Goal: Task Accomplishment & Management: Complete application form

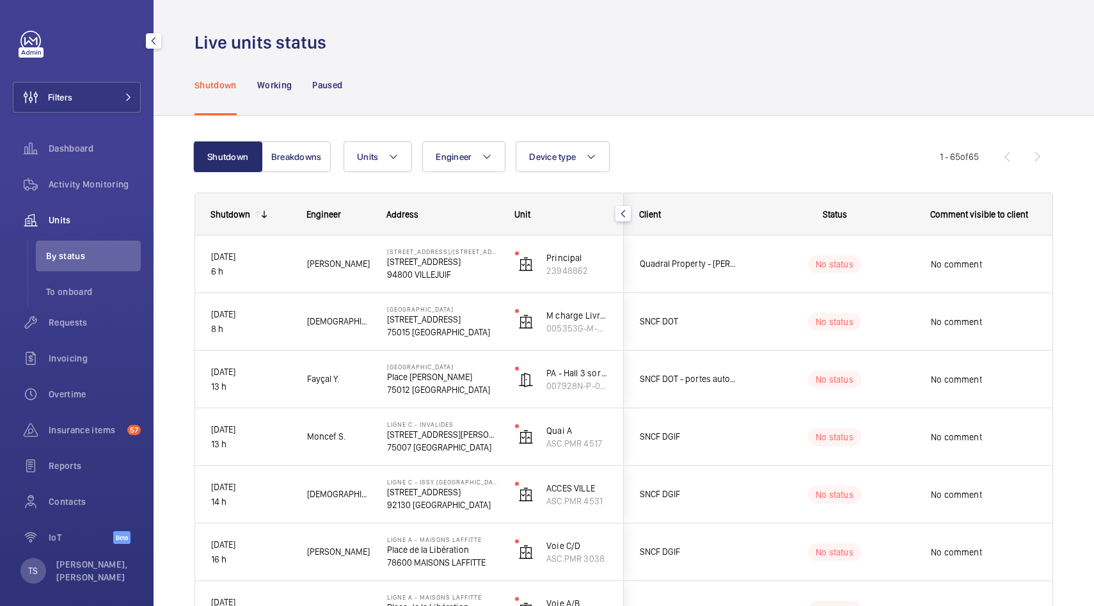
click at [31, 53] on div at bounding box center [31, 52] width 25 height 10
click at [86, 313] on div "Requests" at bounding box center [77, 322] width 128 height 31
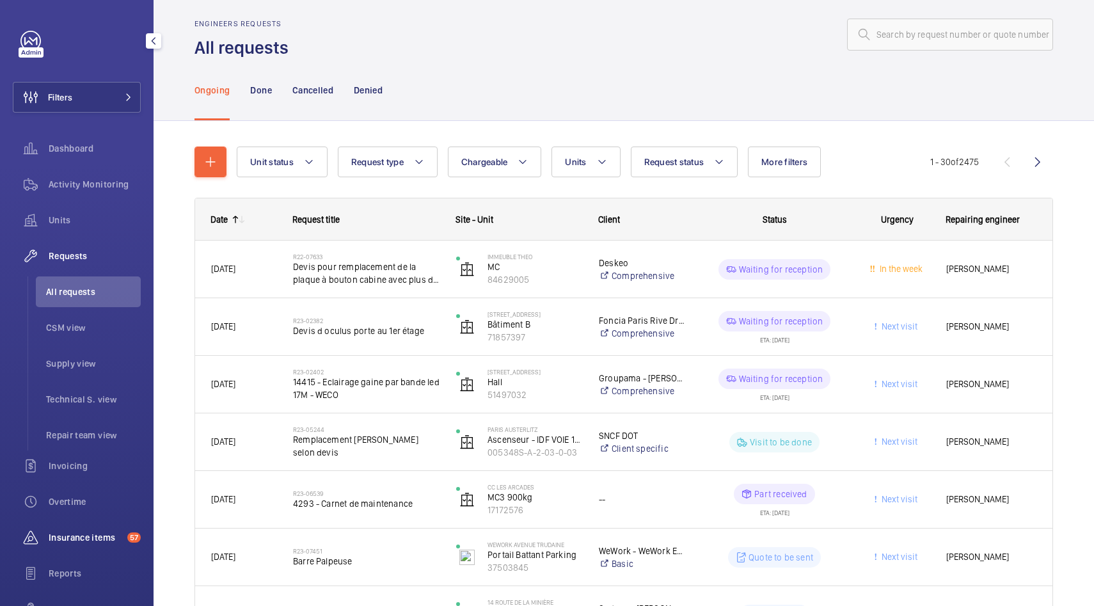
scroll to position [116, 0]
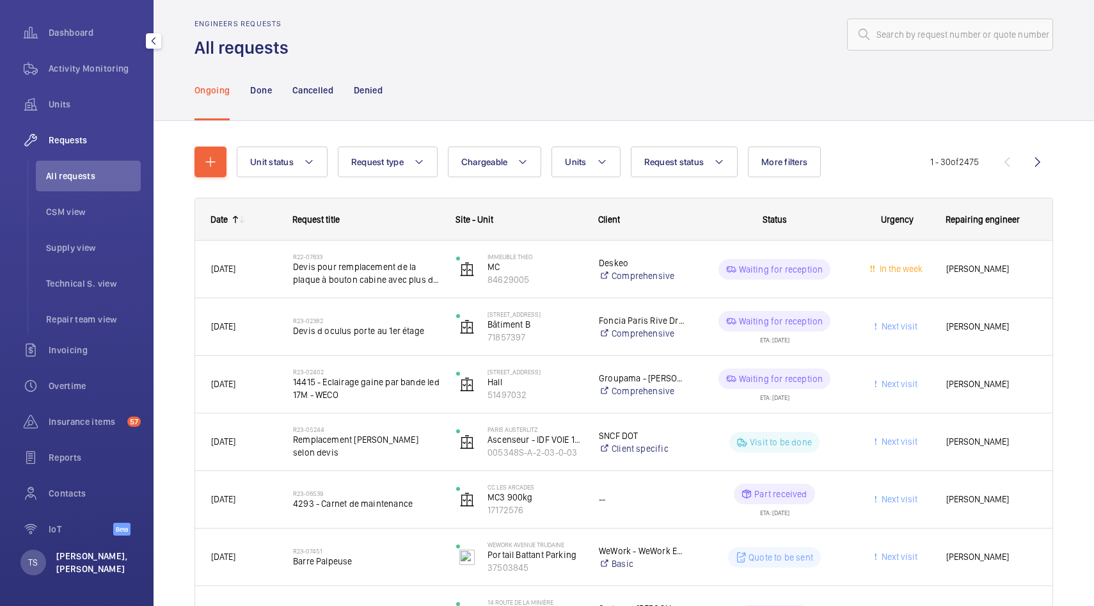
click at [90, 555] on p "[PERSON_NAME], [PERSON_NAME]" at bounding box center [94, 563] width 77 height 26
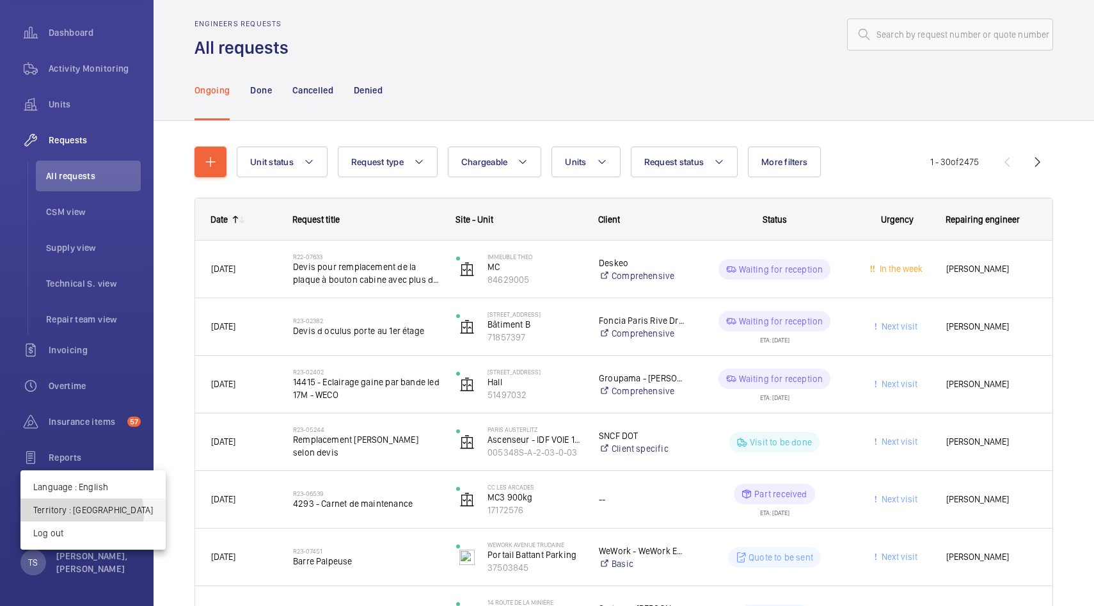
click at [81, 513] on p "Territory : France" at bounding box center [93, 510] width 120 height 13
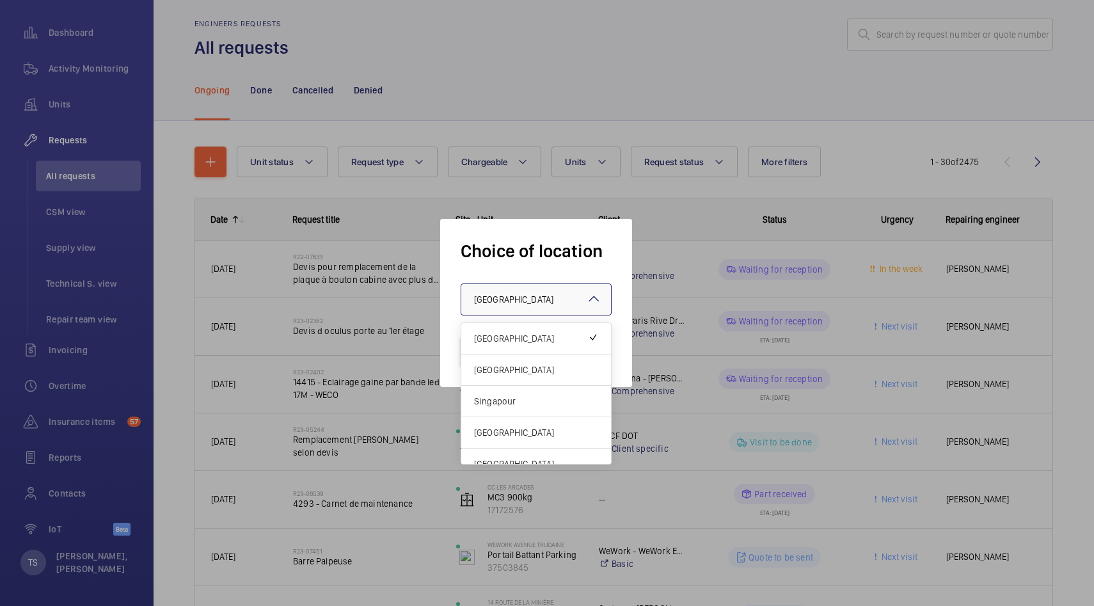
click at [575, 292] on div at bounding box center [536, 299] width 150 height 31
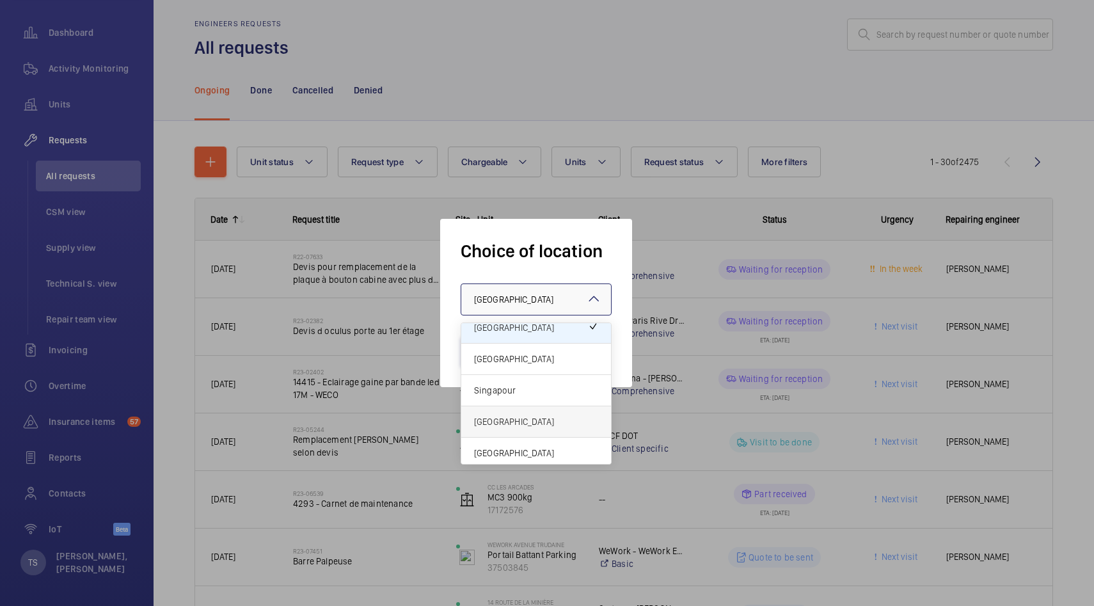
click at [541, 416] on span "[GEOGRAPHIC_DATA]" at bounding box center [536, 421] width 124 height 13
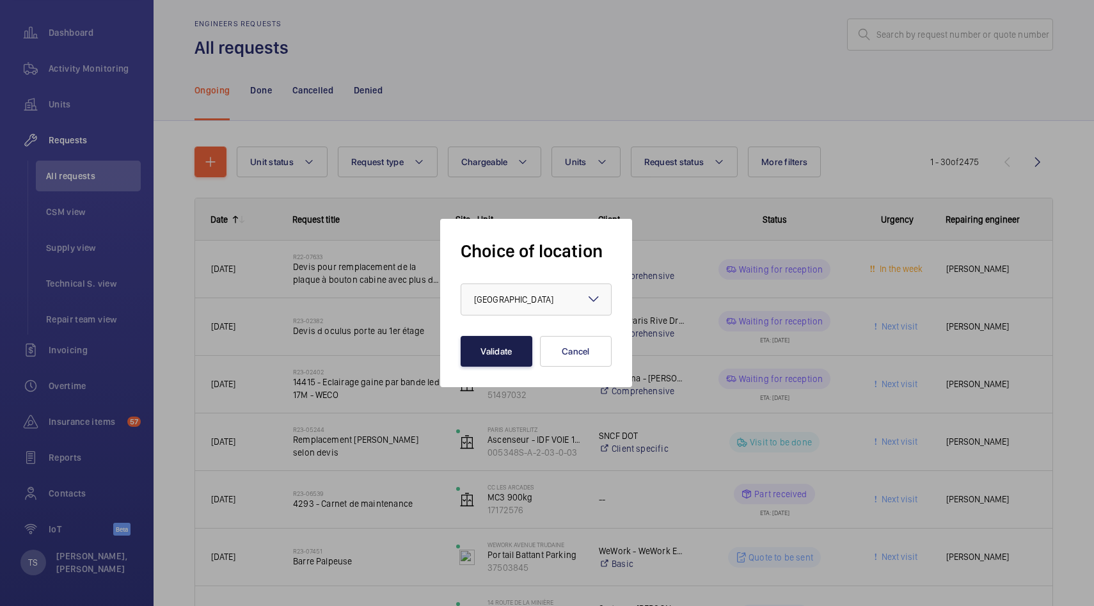
click at [507, 362] on button "Validate" at bounding box center [497, 351] width 72 height 31
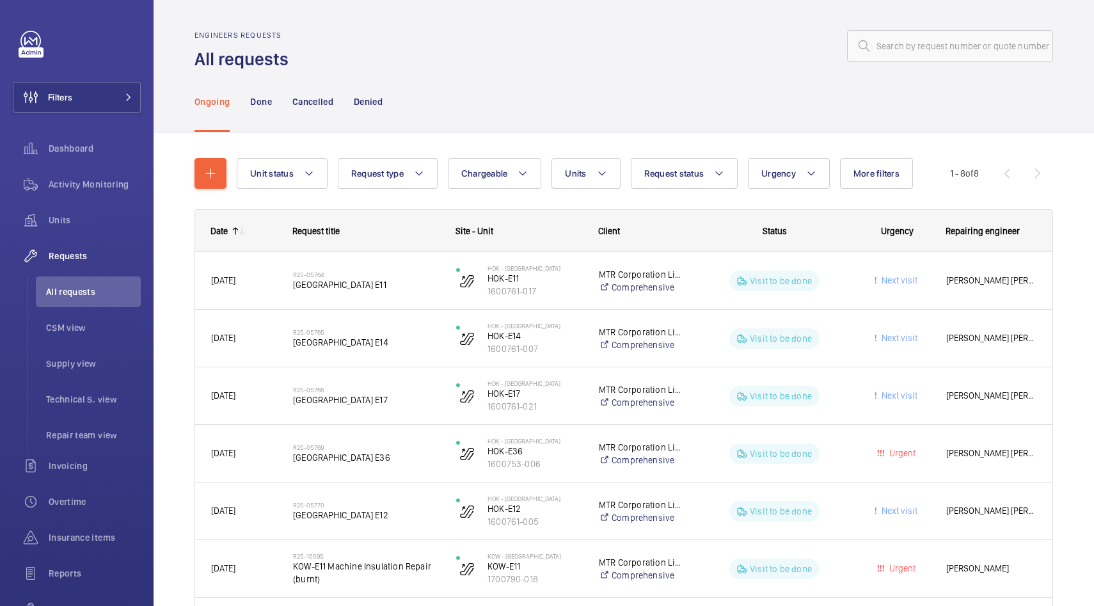
click at [245, 226] on mat-icon at bounding box center [242, 231] width 10 height 10
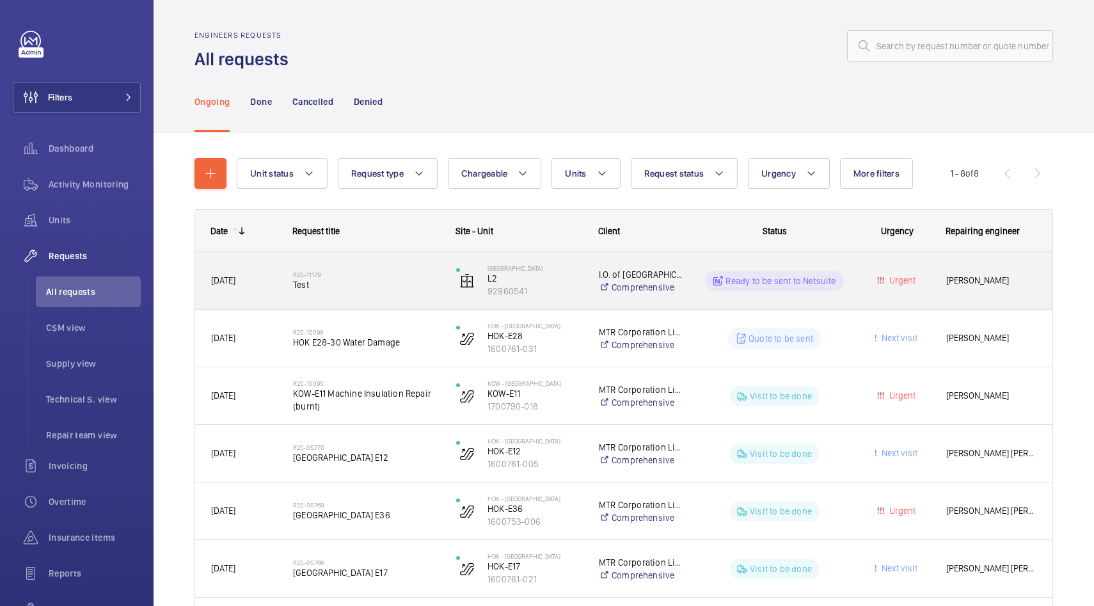
click at [343, 279] on span "Test" at bounding box center [366, 284] width 147 height 13
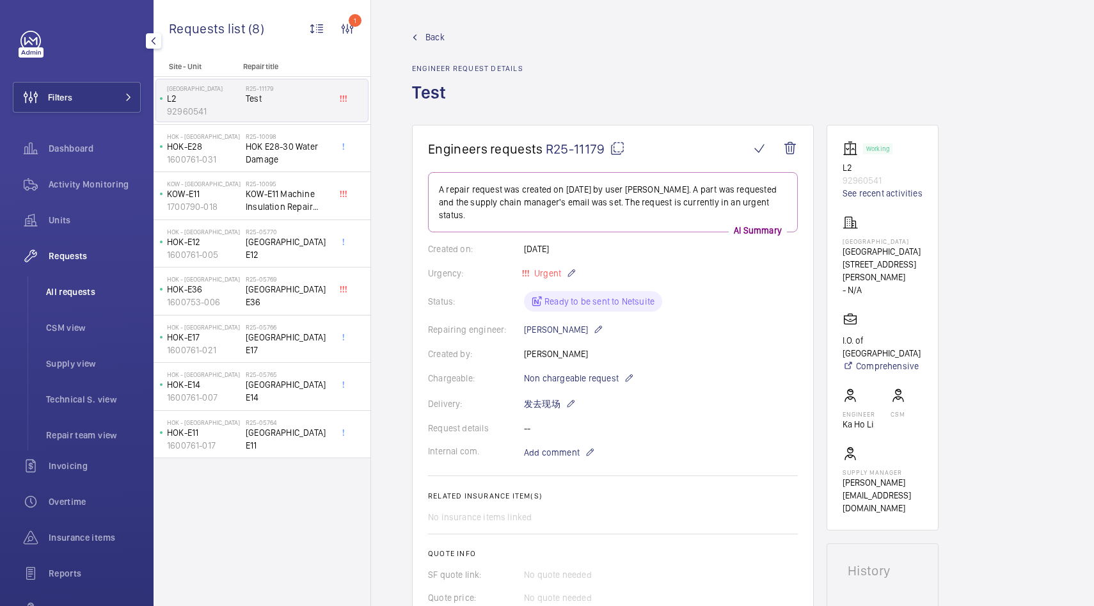
click at [90, 291] on span "All requests" at bounding box center [93, 291] width 95 height 13
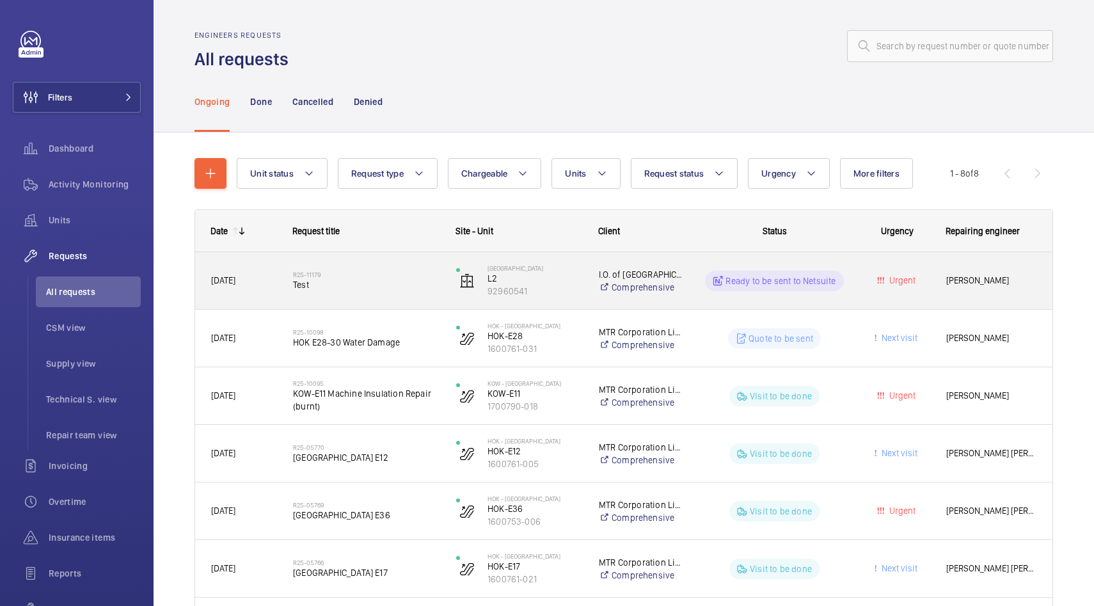
click at [263, 282] on span "[DATE]" at bounding box center [243, 280] width 65 height 15
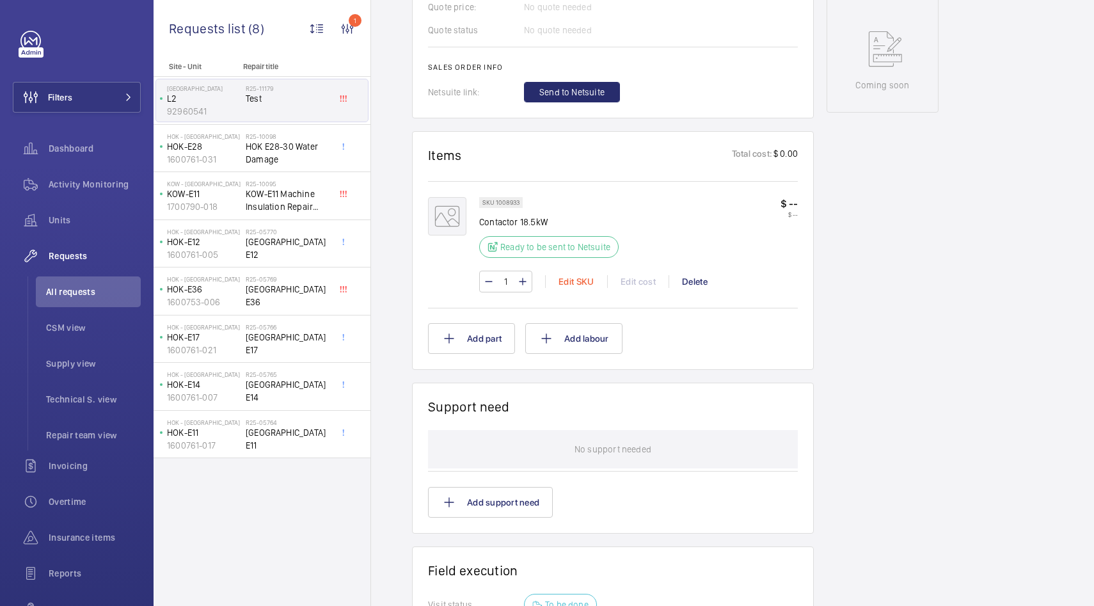
scroll to position [584, 0]
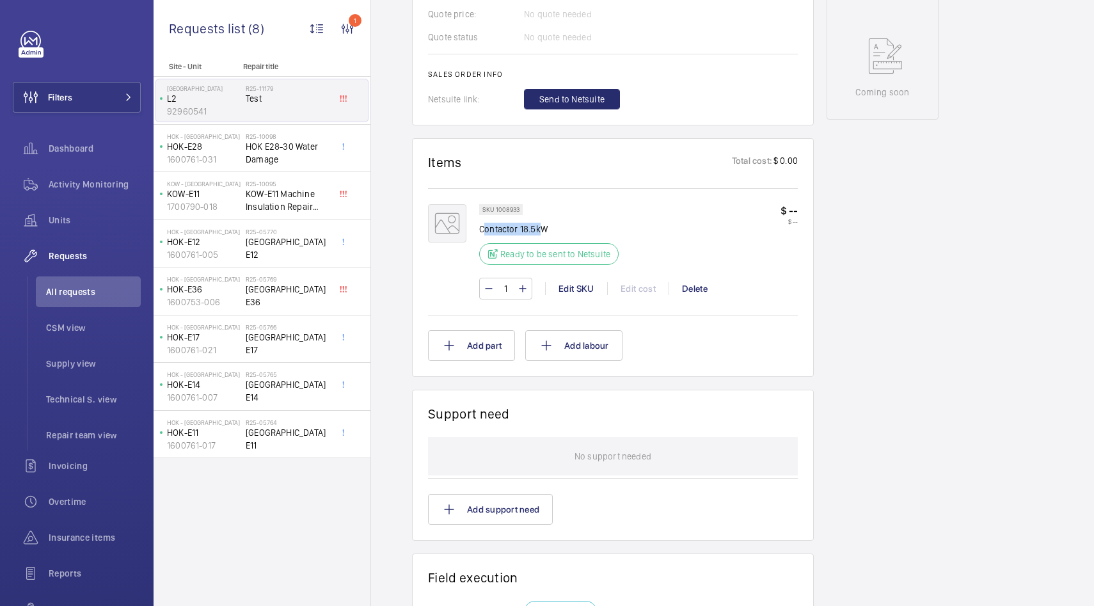
drag, startPoint x: 486, startPoint y: 229, endPoint x: 543, endPoint y: 234, distance: 57.1
click at [543, 234] on p "Contactor 18.5kW" at bounding box center [552, 229] width 147 height 13
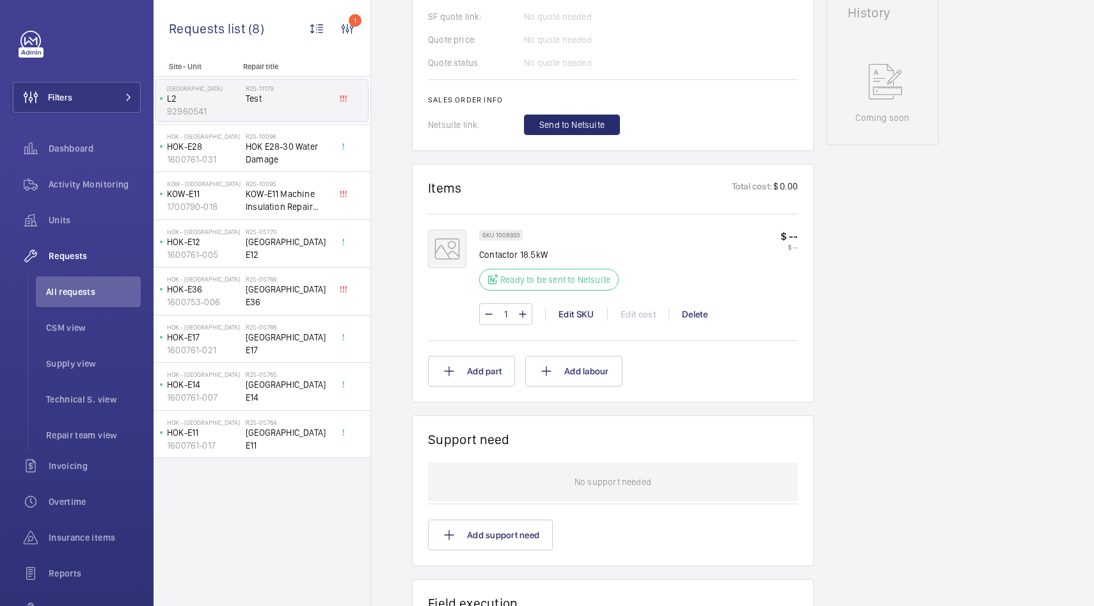
scroll to position [567, 0]
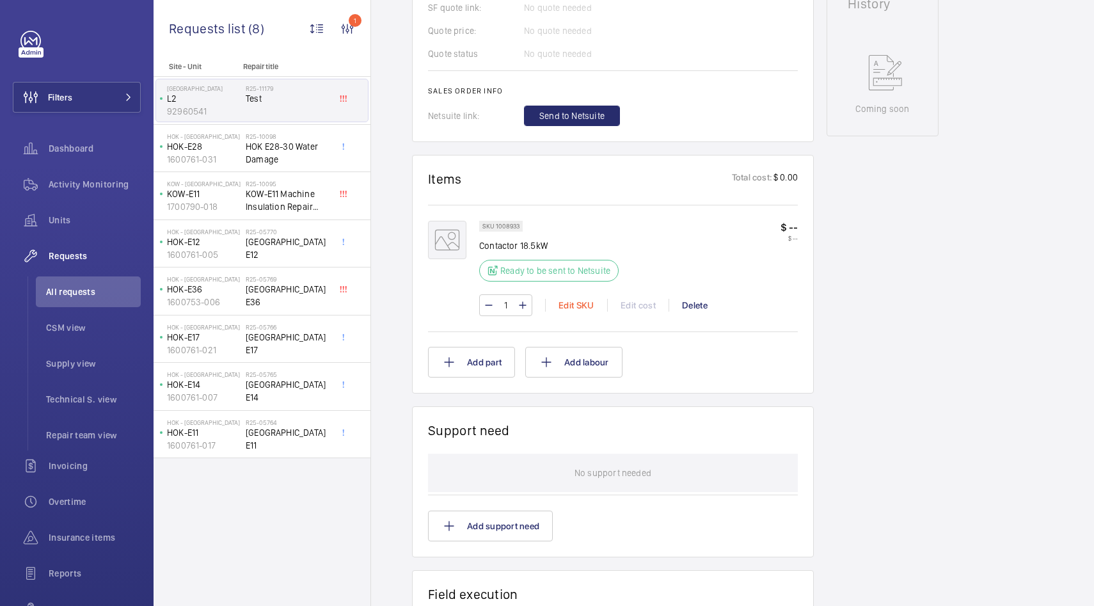
click at [578, 301] on div "Edit SKU" at bounding box center [576, 305] width 62 height 13
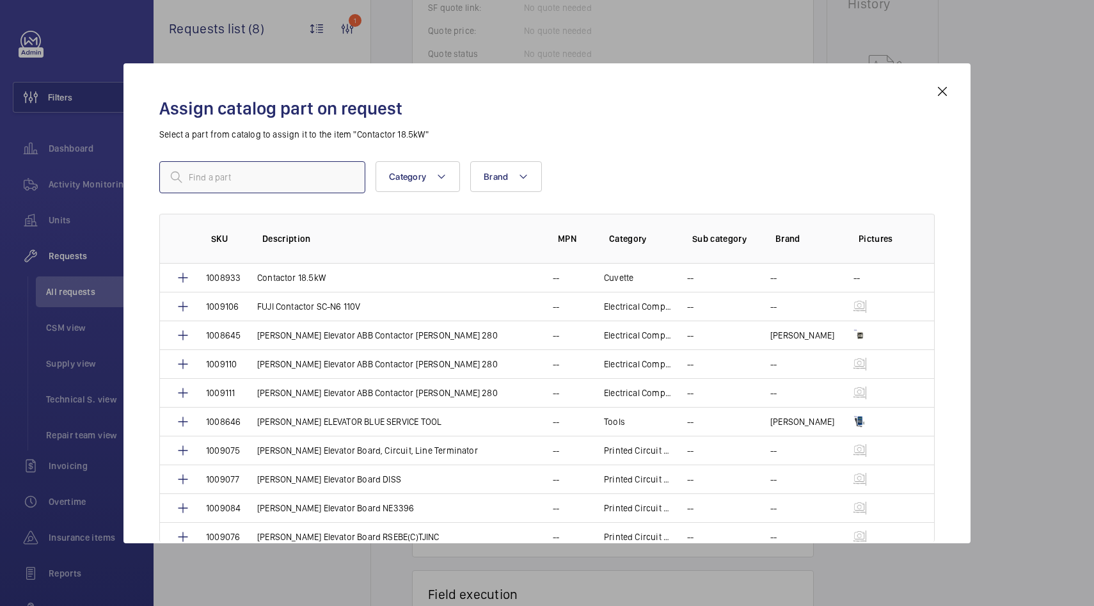
click at [321, 180] on input "text" at bounding box center [262, 177] width 206 height 32
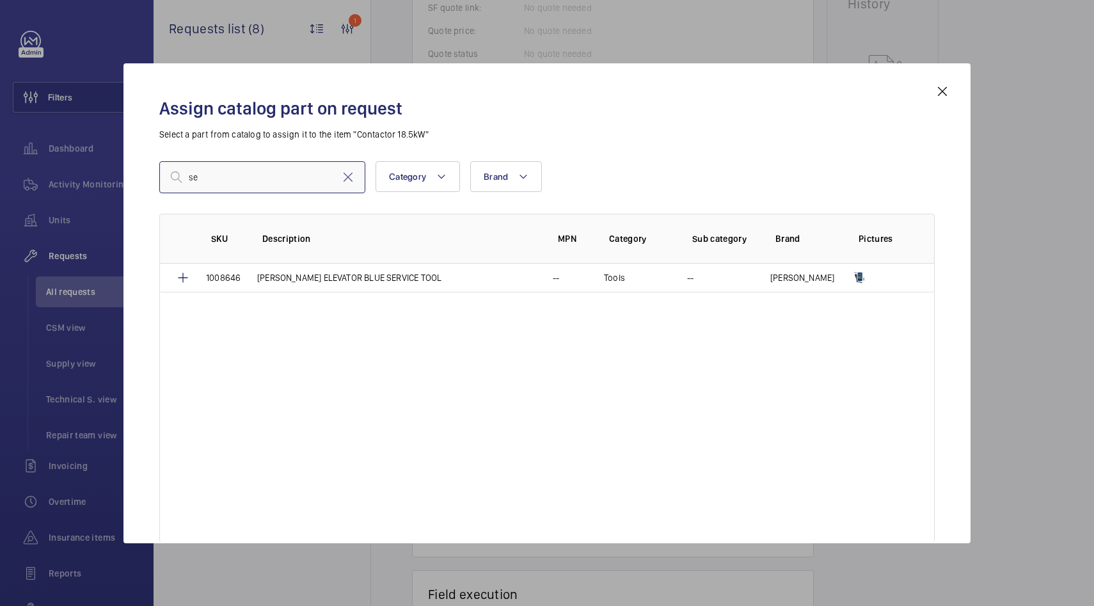
type input "s"
type input "rep"
click at [941, 85] on mat-icon at bounding box center [942, 91] width 15 height 15
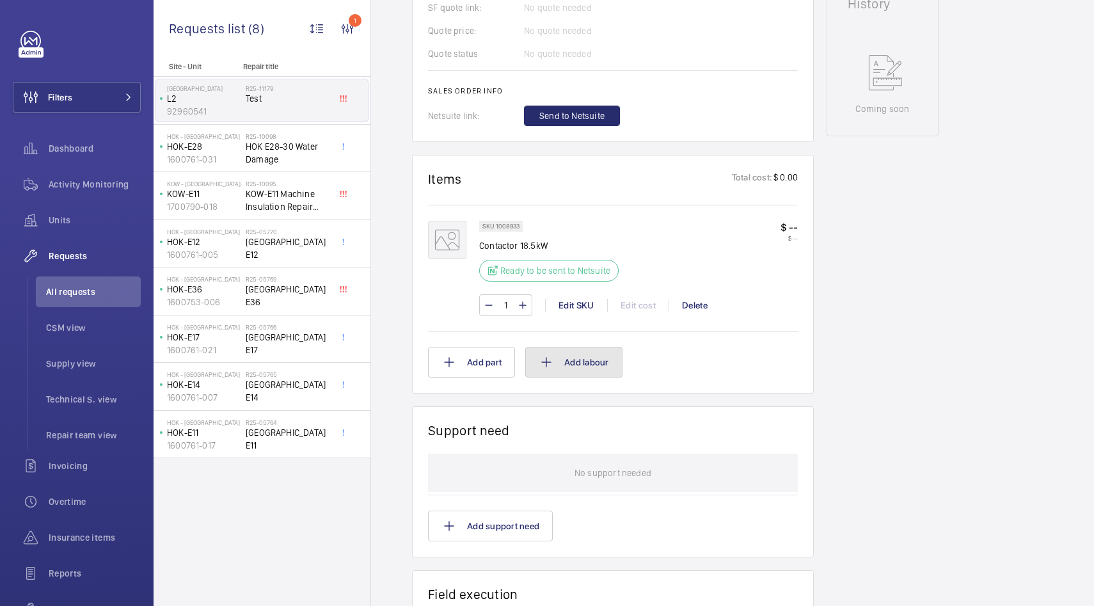
click at [586, 359] on button "Add labour" at bounding box center [573, 362] width 97 height 31
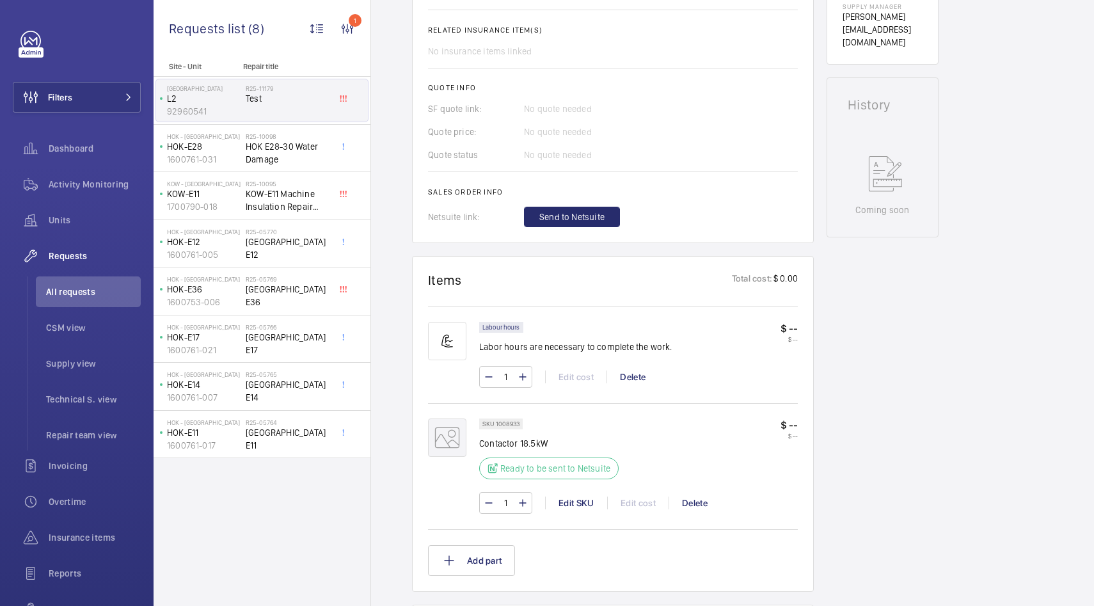
scroll to position [513, 0]
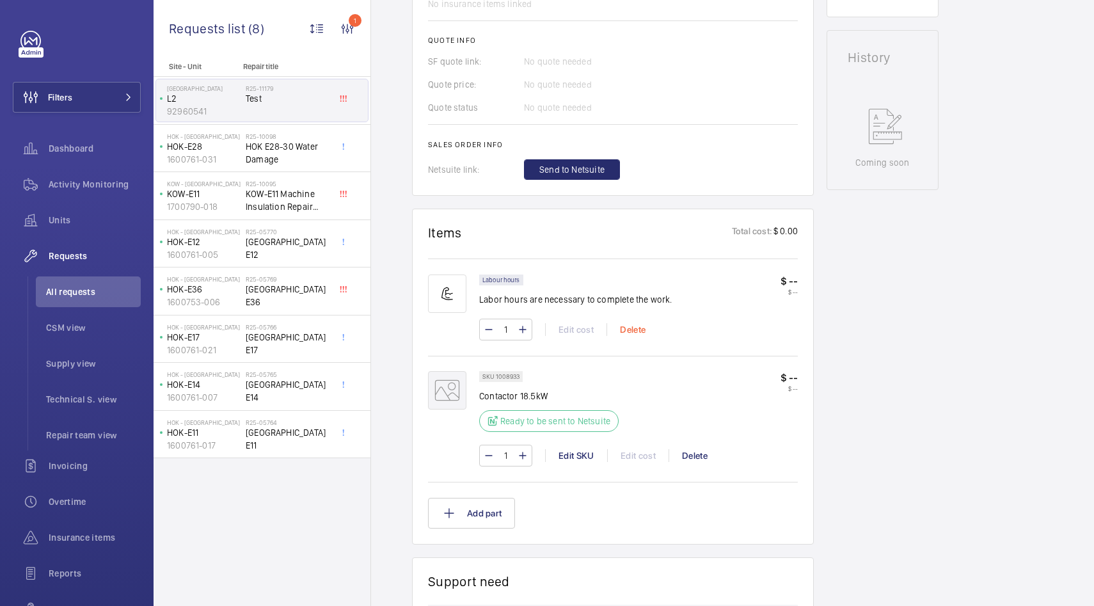
click at [633, 333] on div "Delete" at bounding box center [633, 329] width 52 height 13
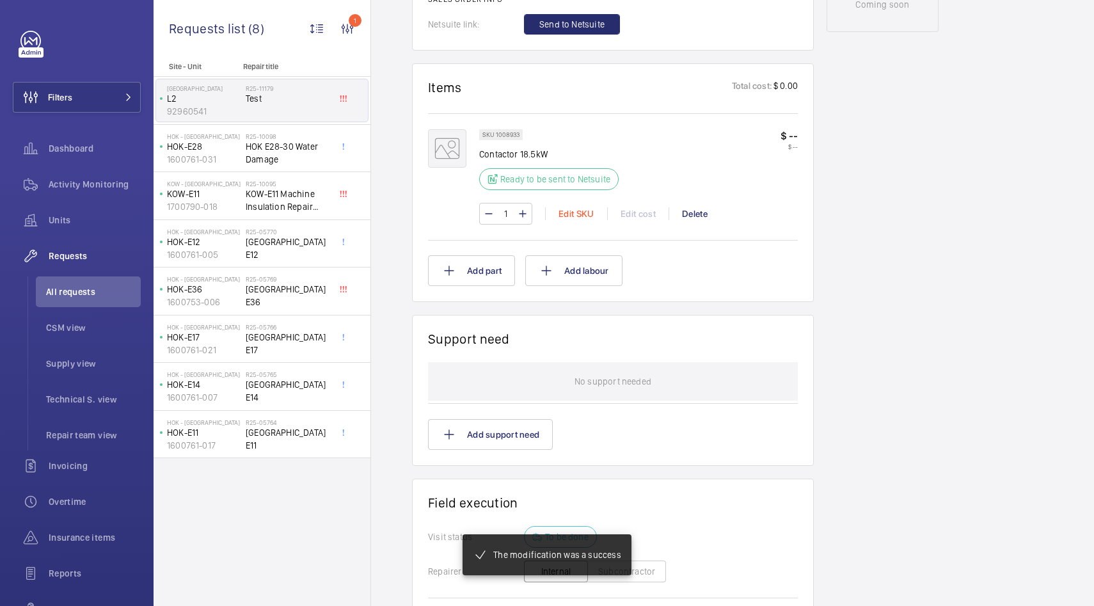
scroll to position [684, 0]
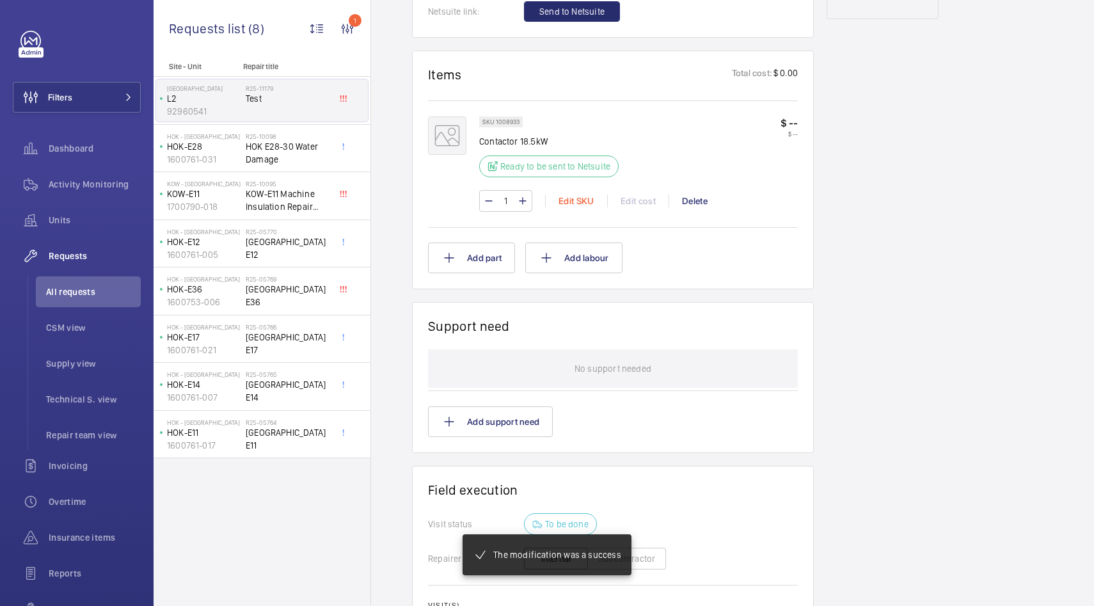
click at [578, 203] on div "Edit SKU" at bounding box center [576, 201] width 62 height 13
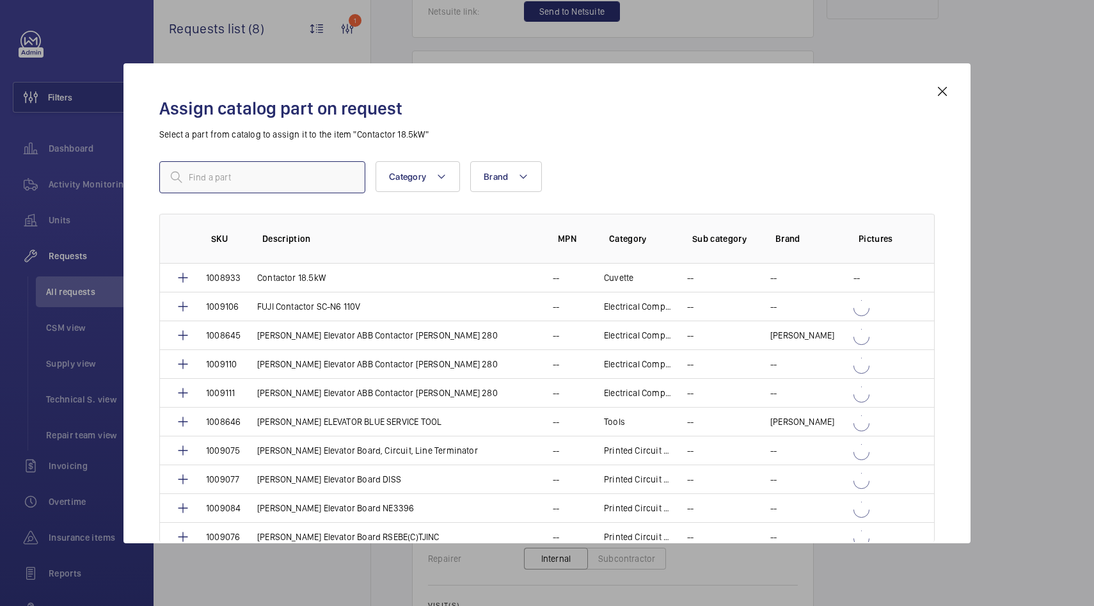
click at [338, 173] on input "text" at bounding box center [262, 177] width 206 height 32
type input "serv"
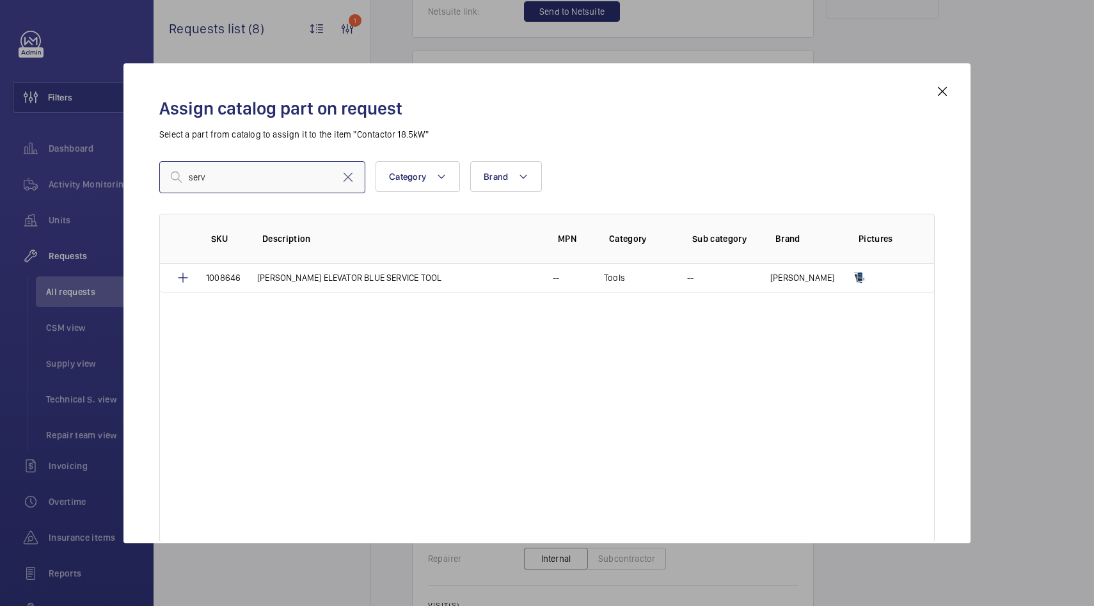
drag, startPoint x: 241, startPoint y: 187, endPoint x: 110, endPoint y: 181, distance: 131.3
click at [109, 182] on div "Assign catalog part on request Select a part from catalog to assign it to the i…" at bounding box center [547, 303] width 1094 height 606
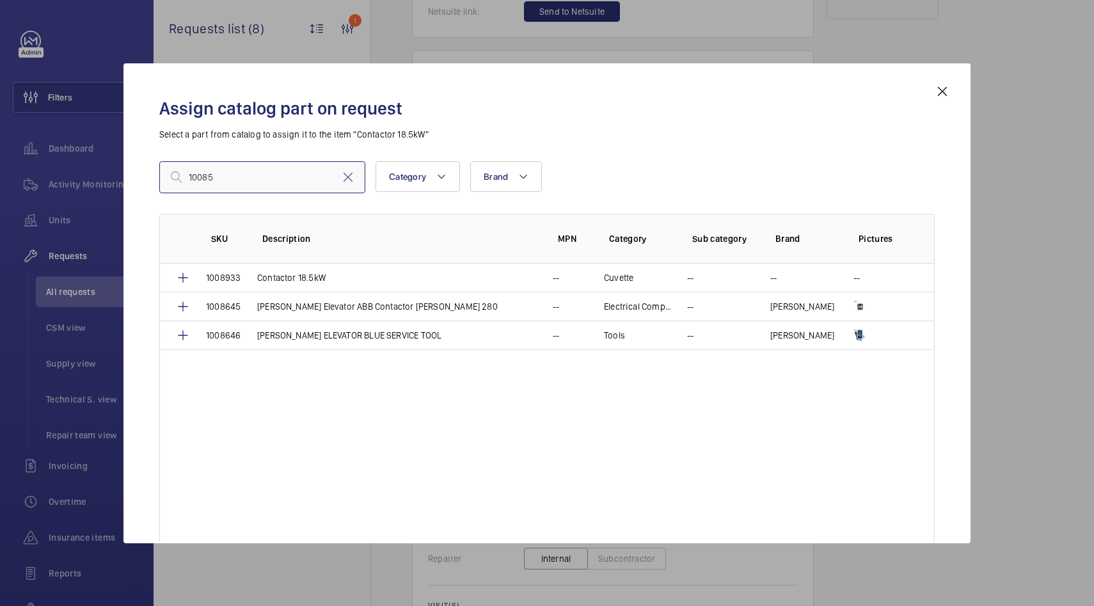
type input "10085"
click at [941, 100] on div "Assign catalog part on request Select a part from catalog to assign it to the i…" at bounding box center [547, 313] width 806 height 459
click at [941, 90] on mat-icon at bounding box center [942, 91] width 15 height 15
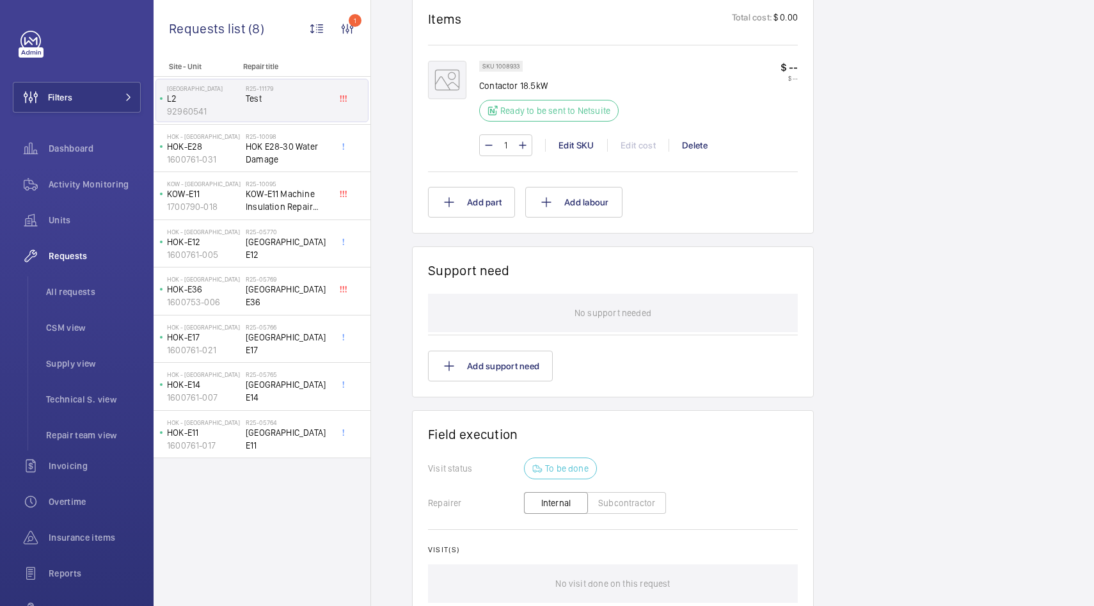
scroll to position [593, 0]
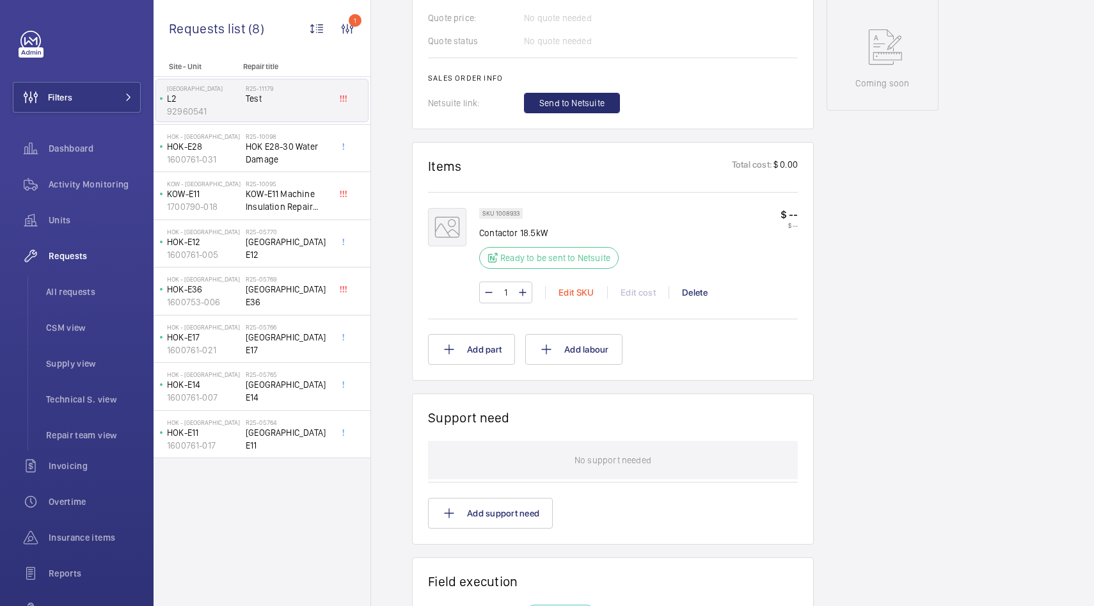
click at [585, 290] on div "Edit SKU" at bounding box center [576, 292] width 62 height 13
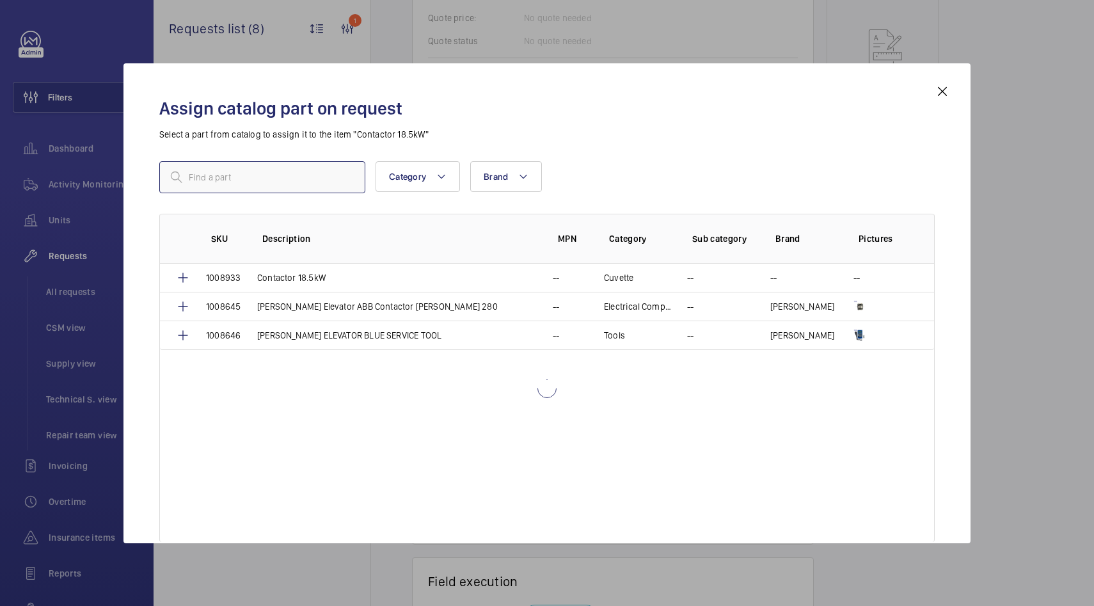
click at [321, 173] on input "text" at bounding box center [262, 177] width 206 height 32
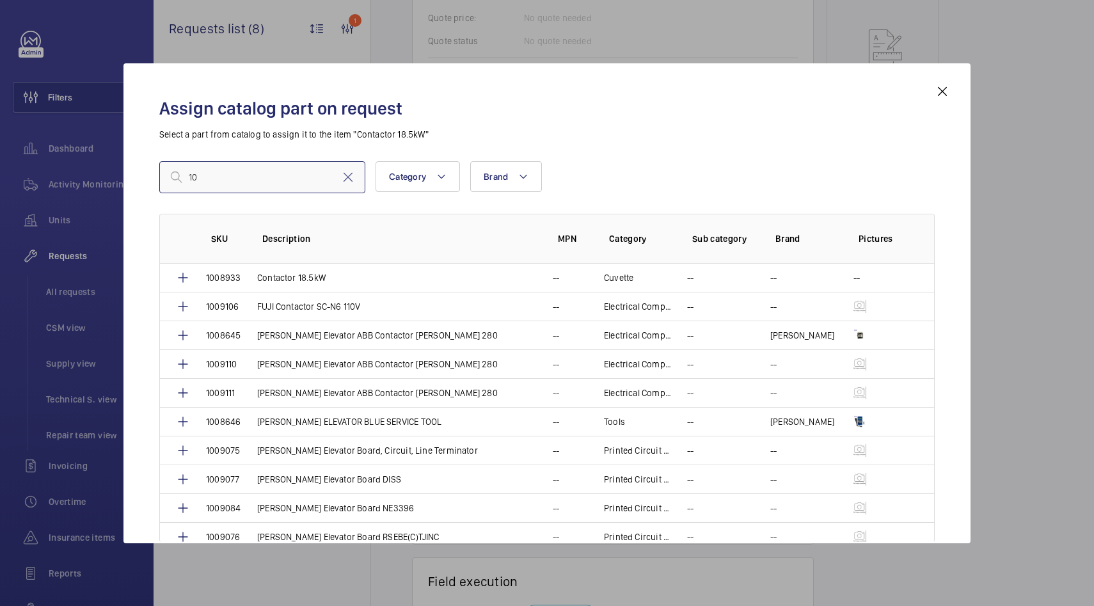
type input "1"
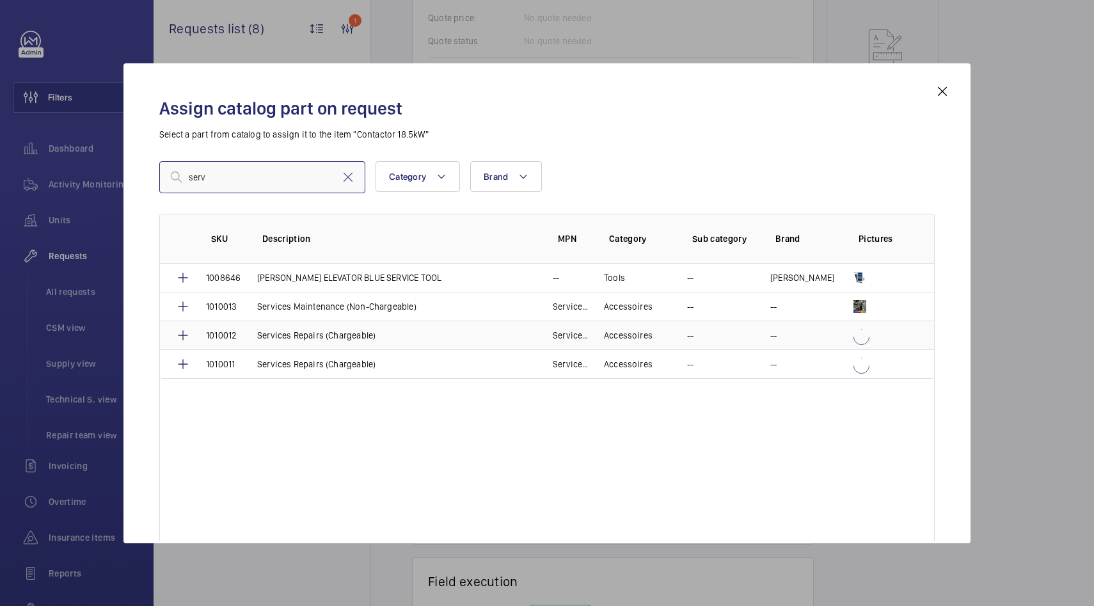
type input "serv"
click at [296, 329] on p "Services Repairs (Chargeable)" at bounding box center [316, 335] width 118 height 13
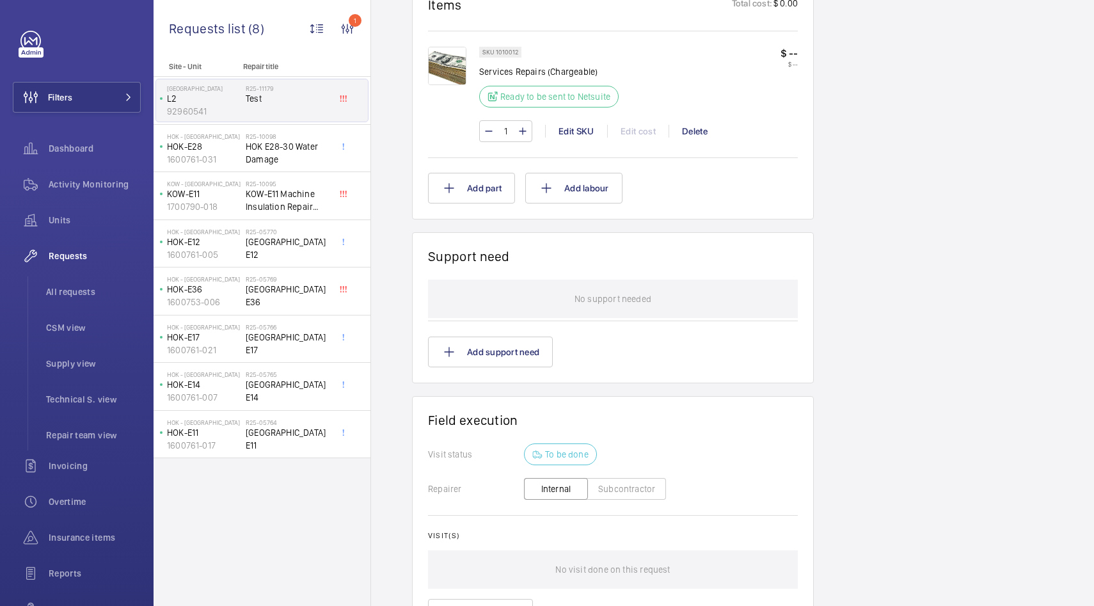
scroll to position [758, 0]
click at [649, 287] on p "No support needed" at bounding box center [613, 295] width 77 height 38
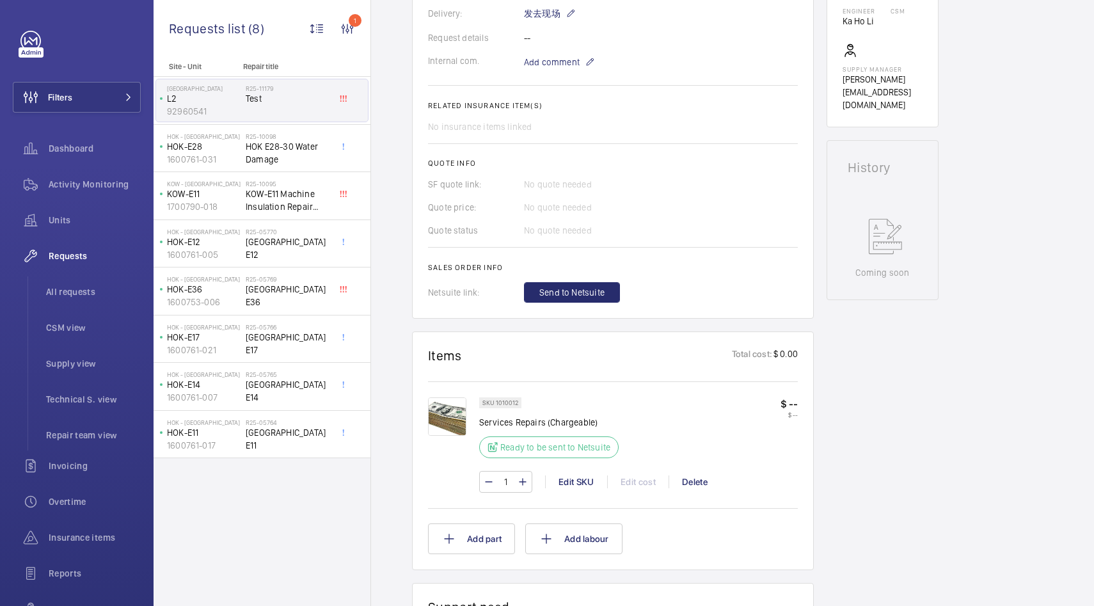
scroll to position [401, 0]
click at [575, 293] on span "Send to Netsuite" at bounding box center [571, 295] width 65 height 13
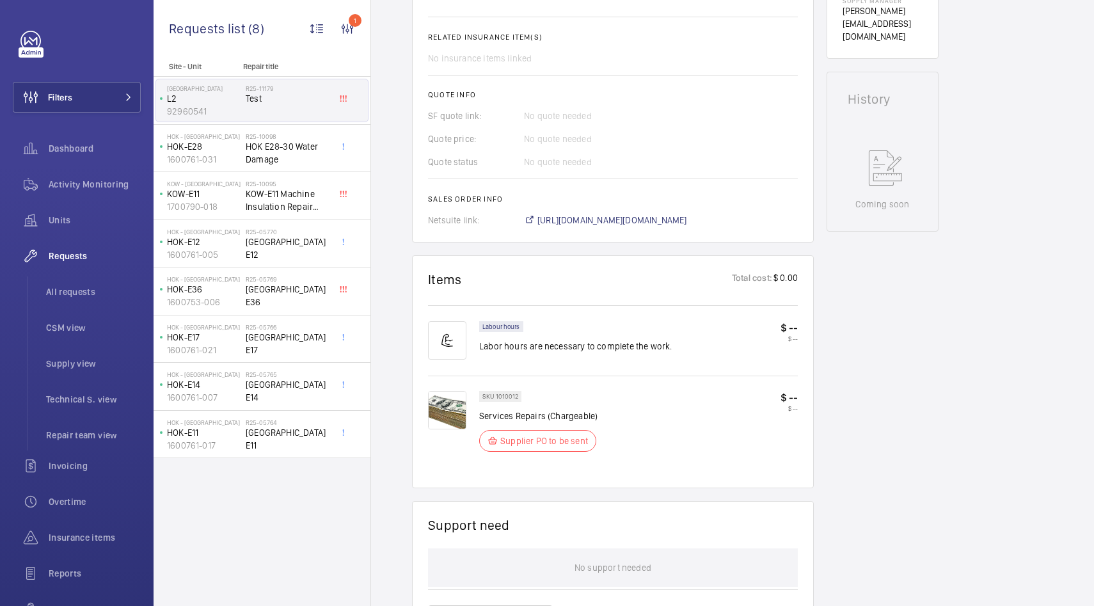
scroll to position [469, 0]
click at [594, 223] on span "[URL][DOMAIN_NAME][DOMAIN_NAME]" at bounding box center [613, 222] width 150 height 13
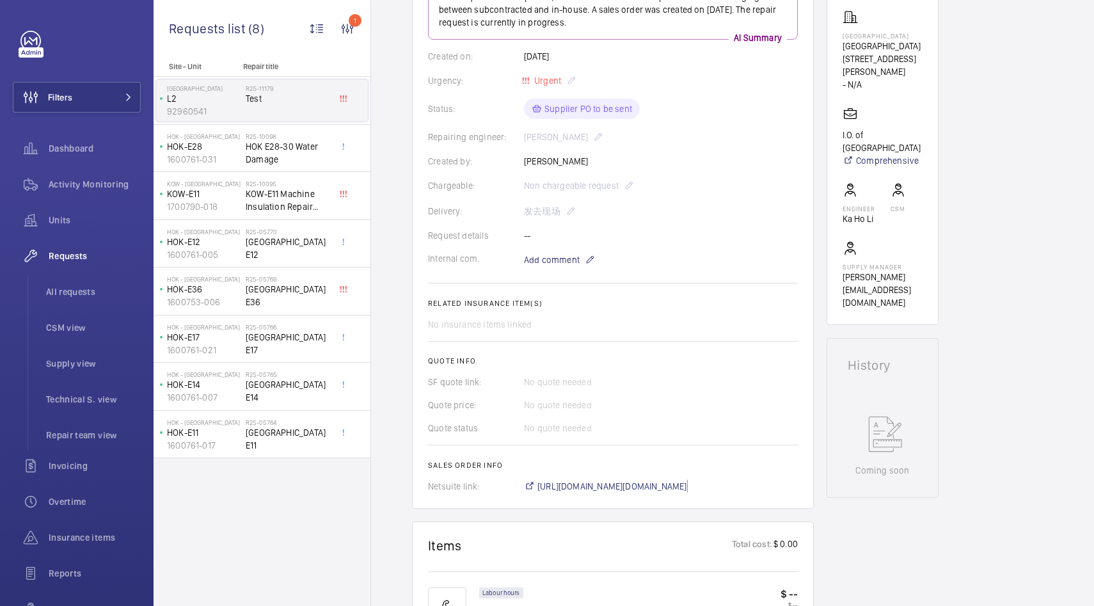
scroll to position [140, 0]
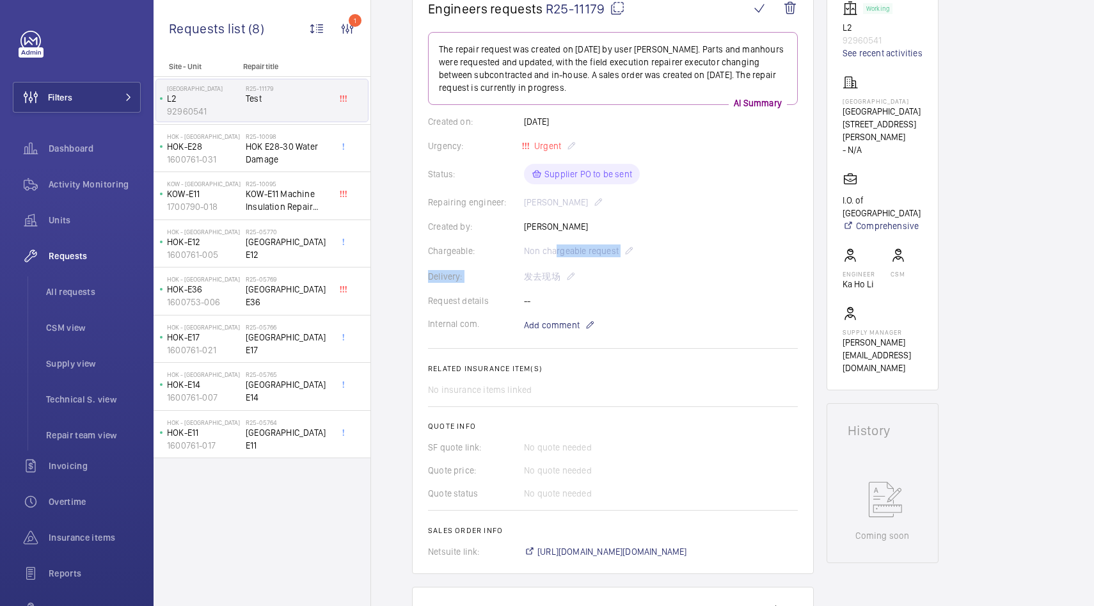
drag, startPoint x: 556, startPoint y: 255, endPoint x: 597, endPoint y: 262, distance: 41.6
click at [598, 262] on wm-front-card-body "The repair request was created on [DATE] by user [PERSON_NAME]. Parts and manho…" at bounding box center [613, 295] width 370 height 526
click at [626, 261] on wm-front-card-body "The repair request was created on [DATE] by user [PERSON_NAME]. Parts and manho…" at bounding box center [613, 295] width 370 height 526
click at [628, 253] on div "Chargeable: Non chargeable request" at bounding box center [613, 250] width 370 height 15
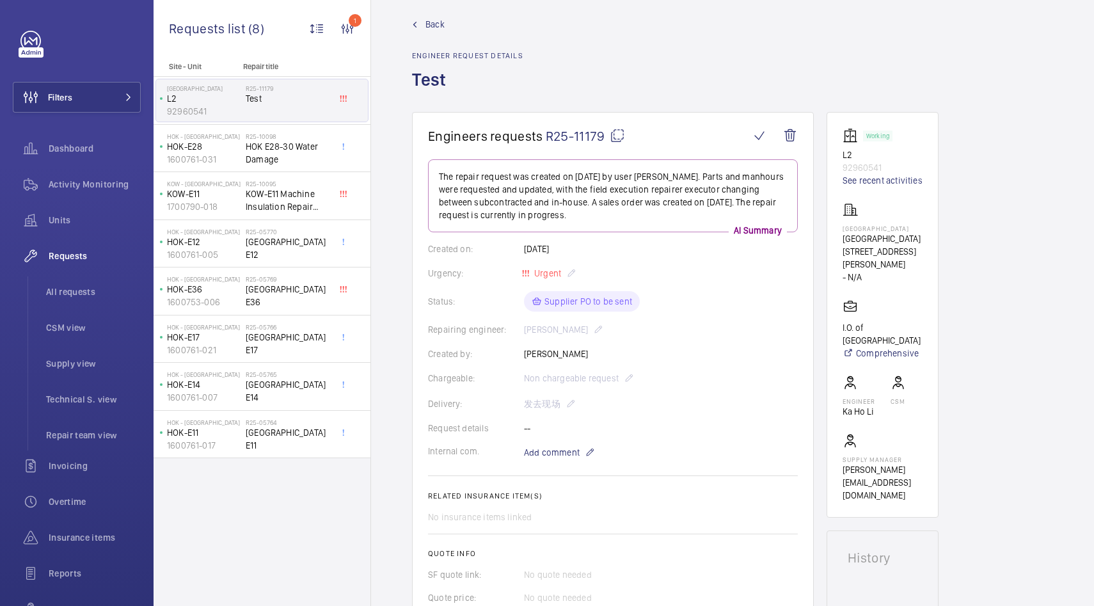
scroll to position [0, 0]
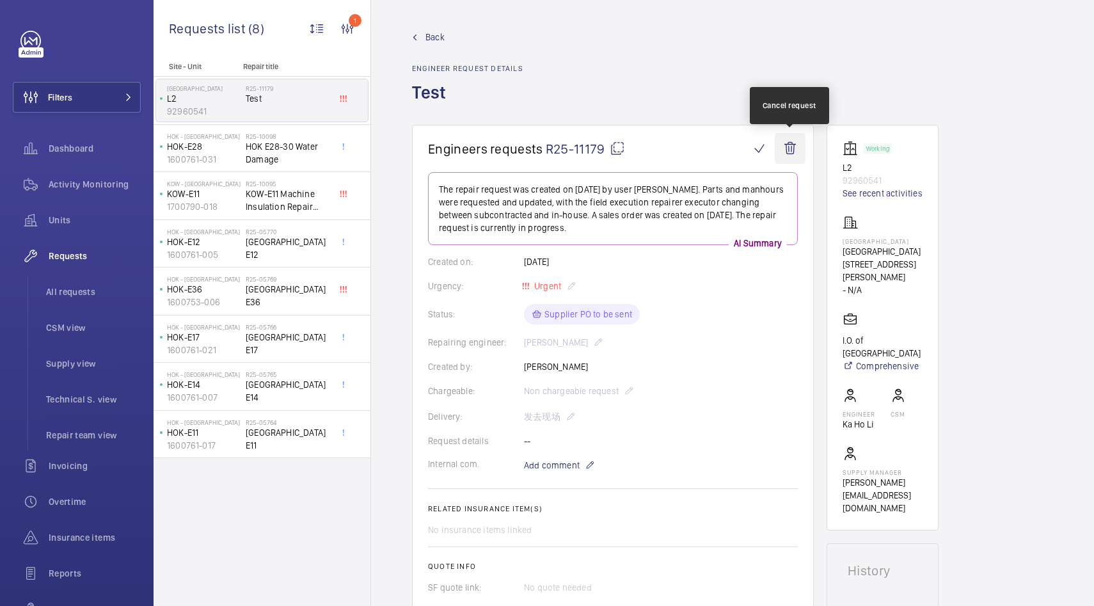
click at [786, 147] on wm-front-icon-button at bounding box center [790, 148] width 31 height 31
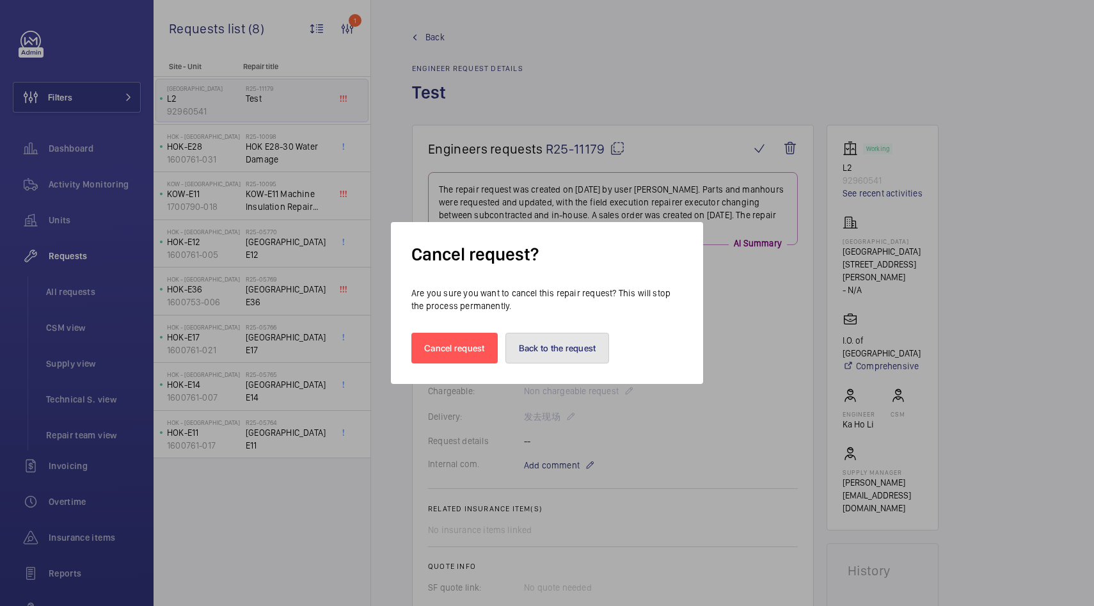
click at [542, 346] on button "Back to the request" at bounding box center [558, 348] width 104 height 31
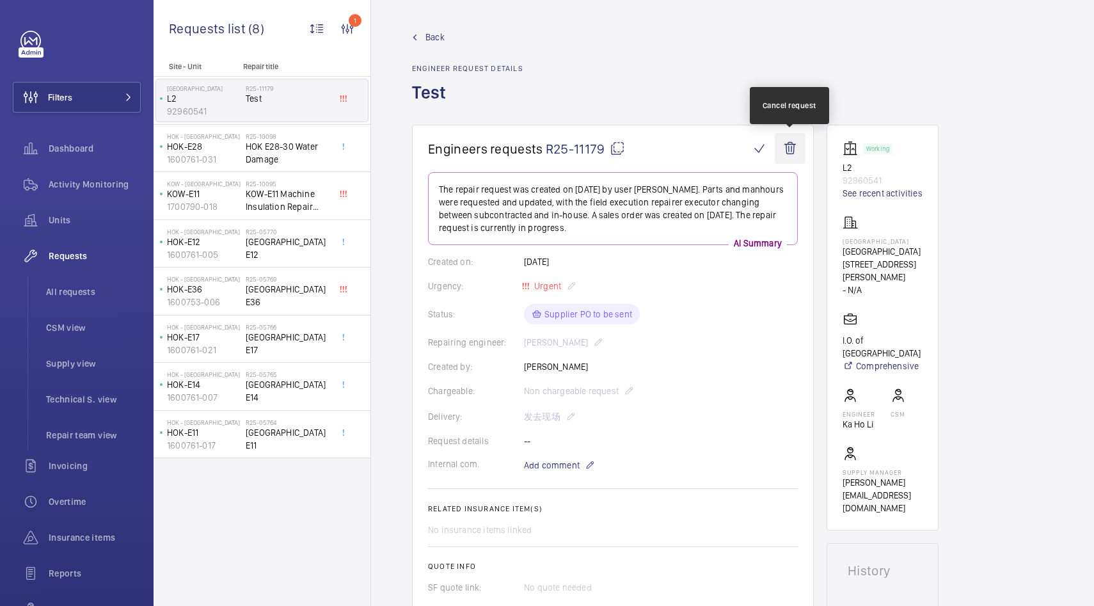
click at [792, 155] on wm-front-icon-button at bounding box center [790, 148] width 31 height 31
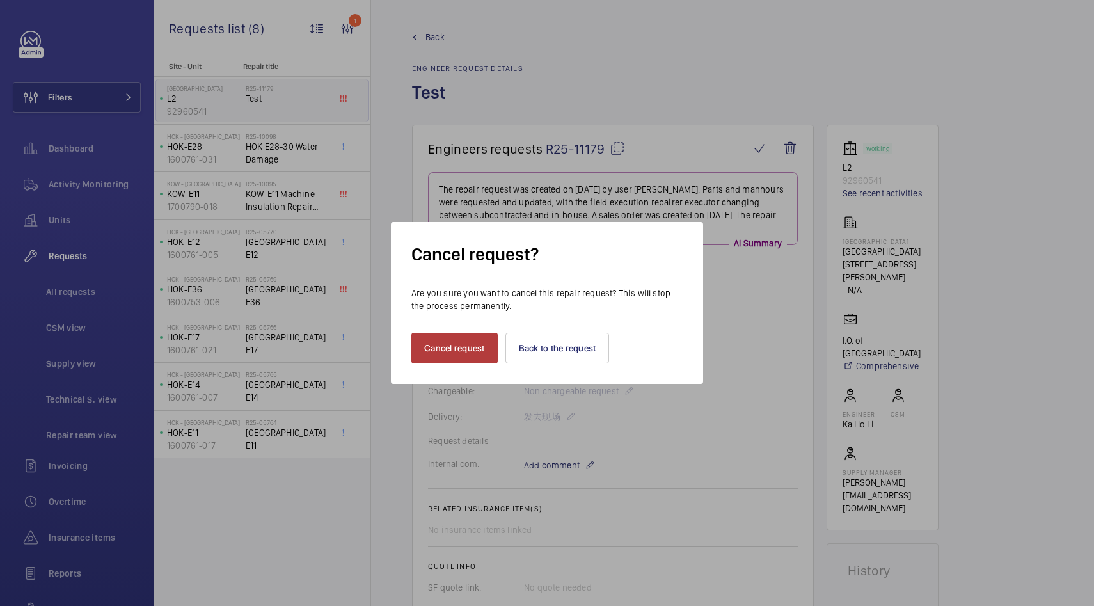
click at [489, 358] on button "Cancel request" at bounding box center [454, 348] width 86 height 31
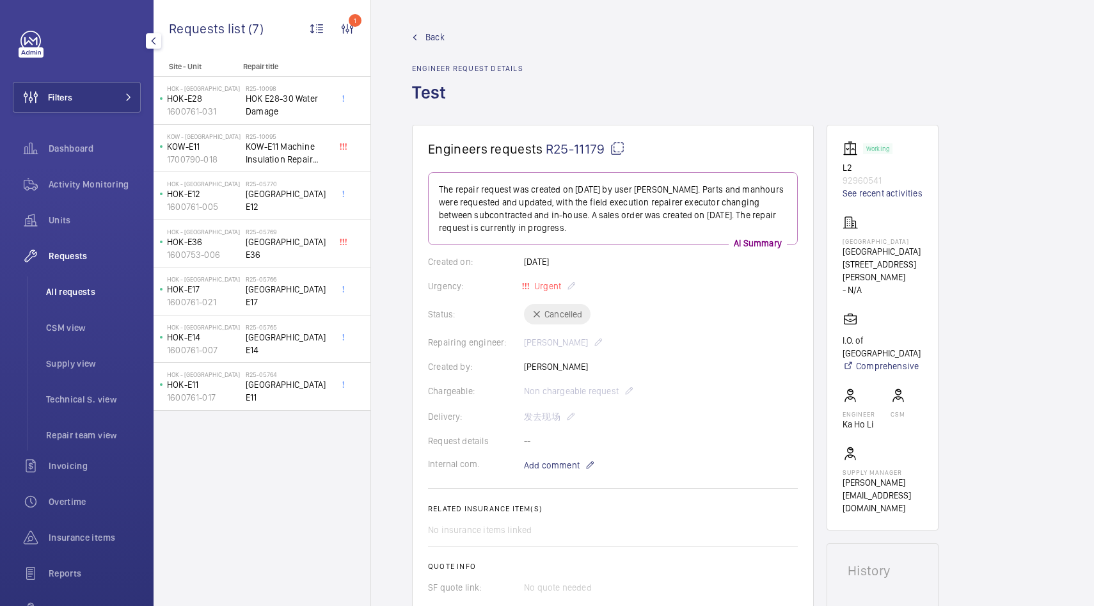
click at [61, 290] on span "All requests" at bounding box center [93, 291] width 95 height 13
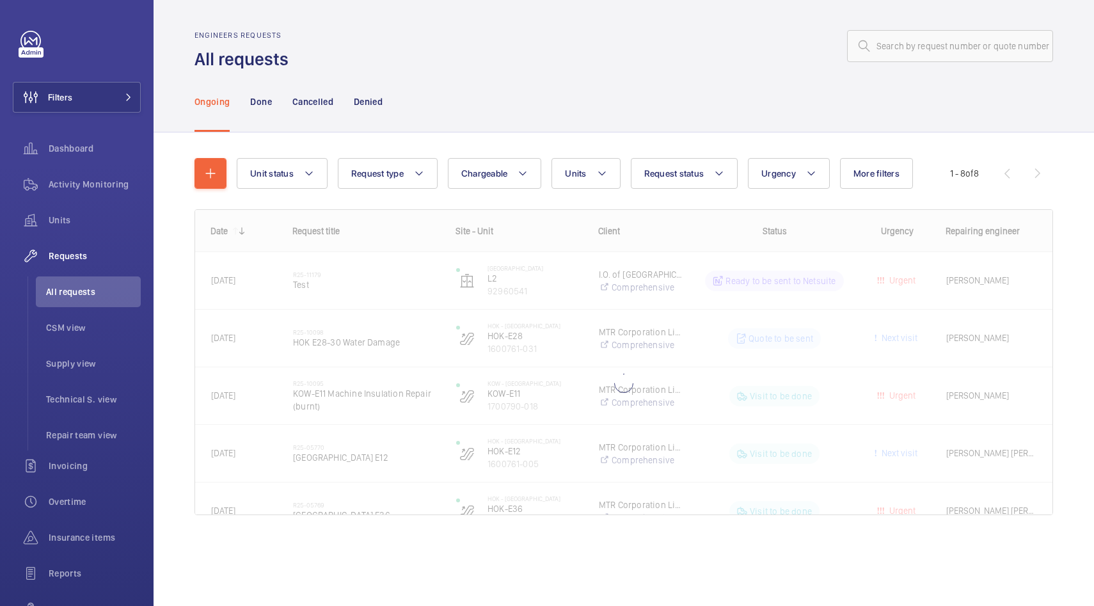
click at [477, 109] on div "Ongoing Done Cancelled Denied" at bounding box center [624, 101] width 859 height 61
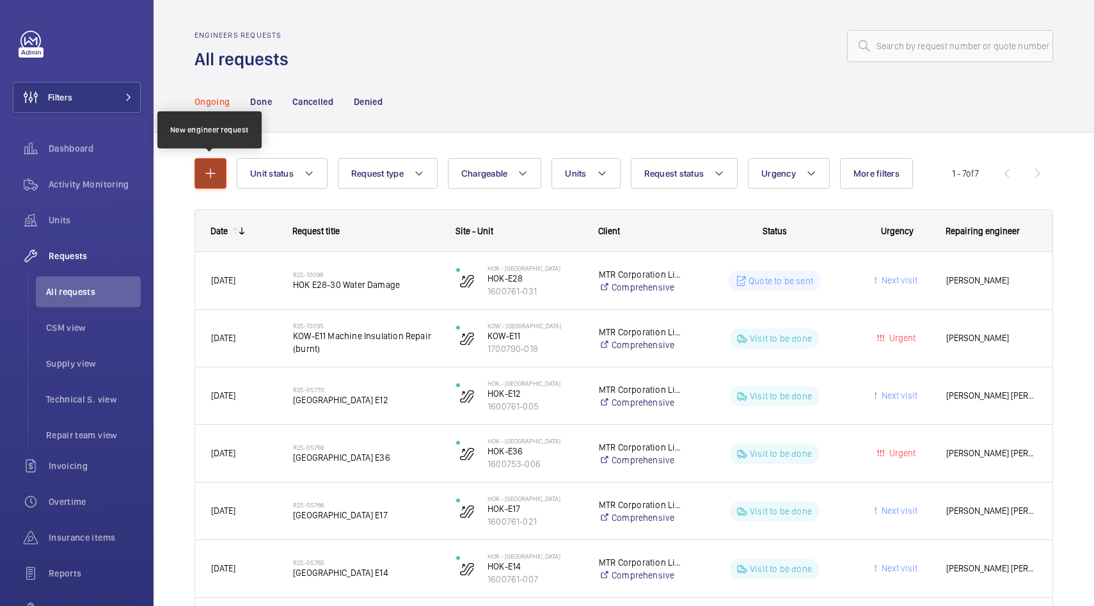
click at [204, 175] on mat-icon "button" at bounding box center [210, 173] width 15 height 15
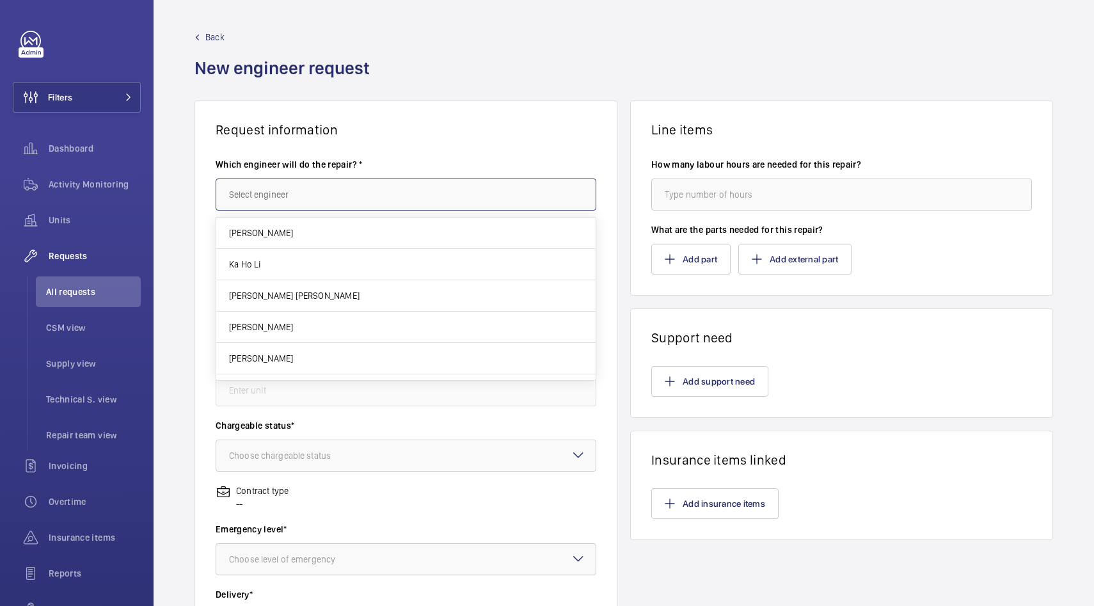
click at [303, 205] on input "text" at bounding box center [406, 195] width 381 height 32
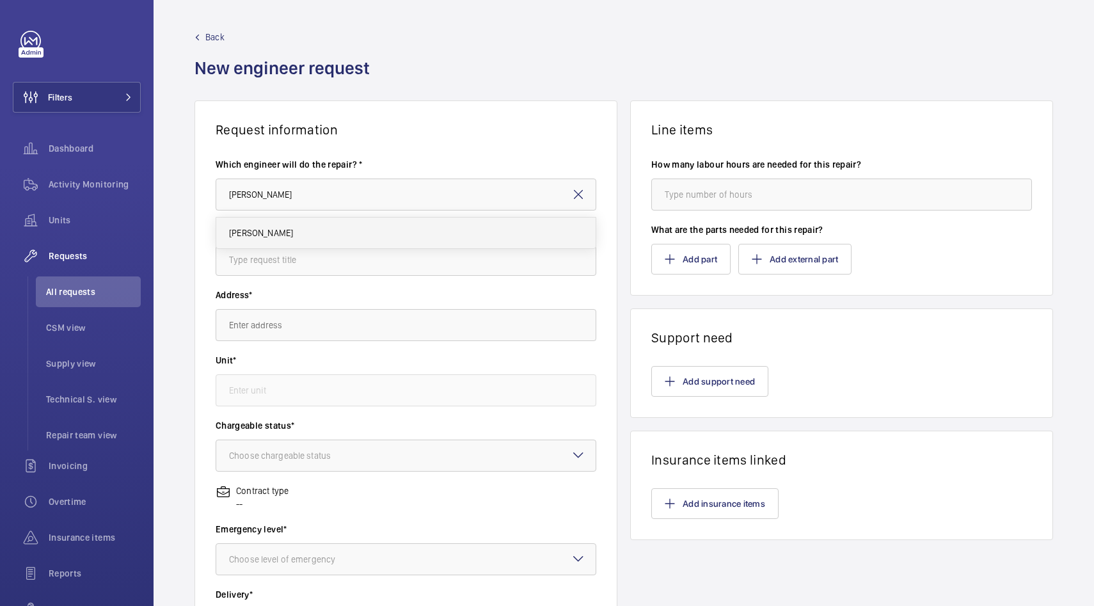
click at [309, 234] on mat-option "[PERSON_NAME]" at bounding box center [405, 233] width 379 height 31
type input "[PERSON_NAME]"
click at [287, 263] on input "text" at bounding box center [406, 260] width 381 height 32
type input "labour for dek li"
click at [282, 325] on input "text" at bounding box center [406, 325] width 381 height 32
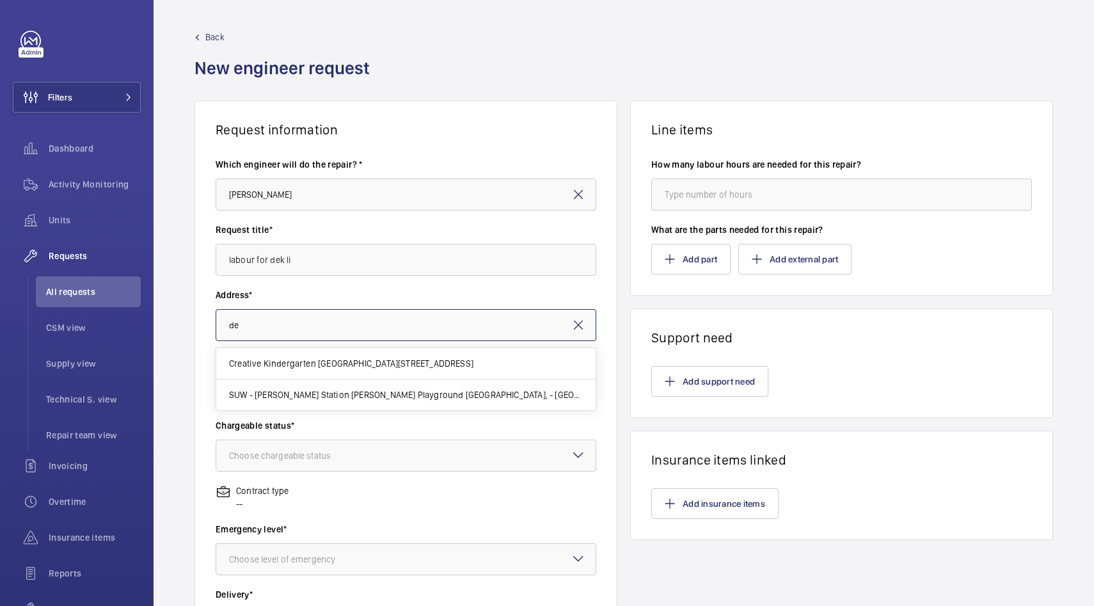
type input "d"
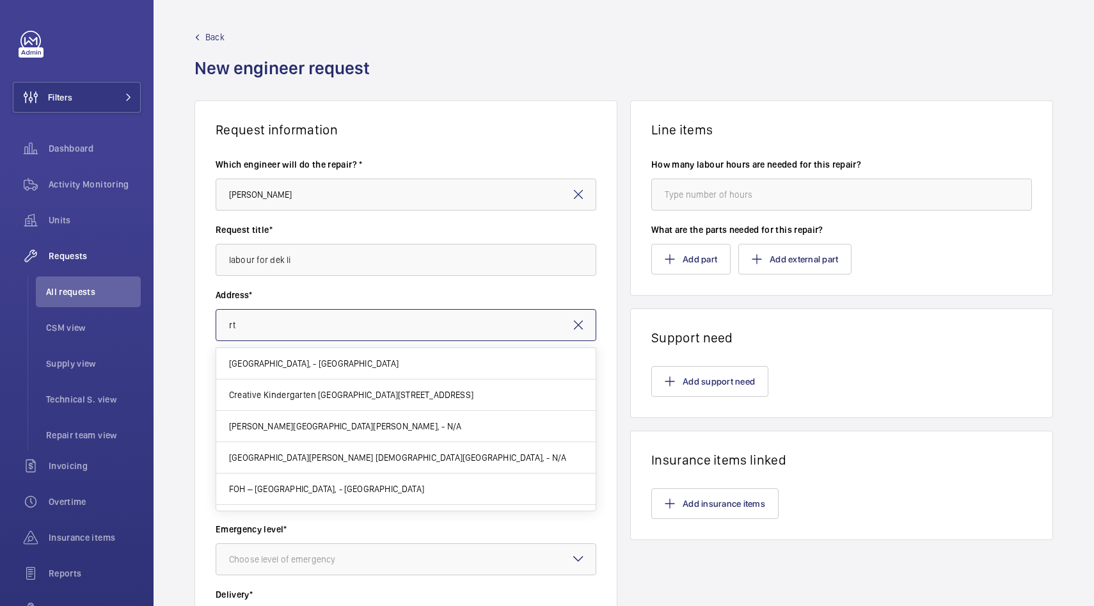
type input "r"
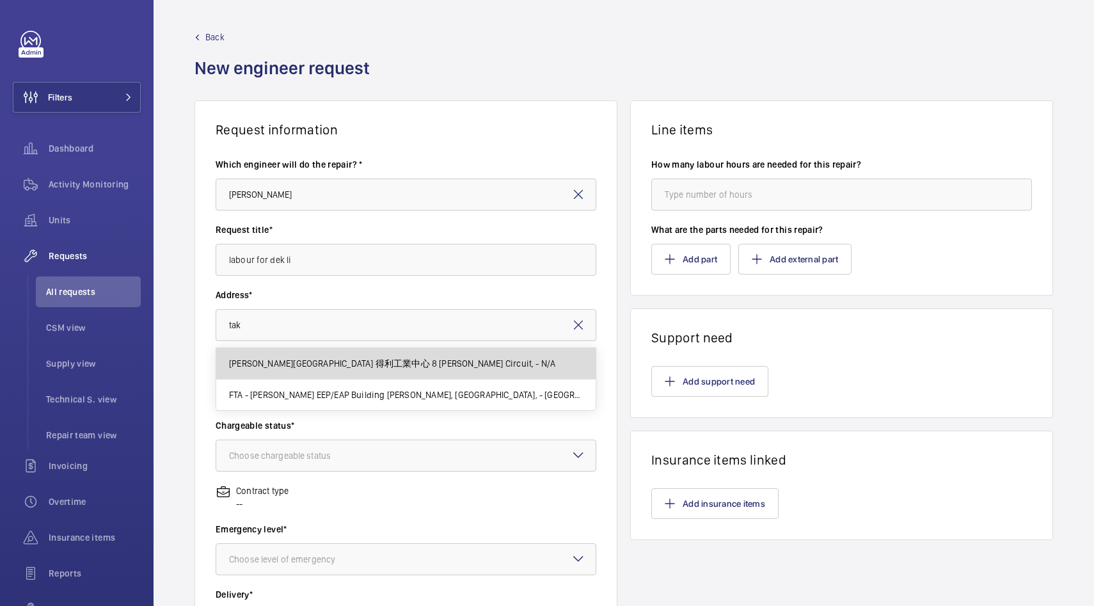
click at [296, 367] on span "[PERSON_NAME][GEOGRAPHIC_DATA] 得利工業中心 8 [PERSON_NAME] Circuit, - N/A" at bounding box center [392, 363] width 326 height 13
type input "[PERSON_NAME][GEOGRAPHIC_DATA] 得利工業中心 8 [PERSON_NAME] Circuit, - N/A"
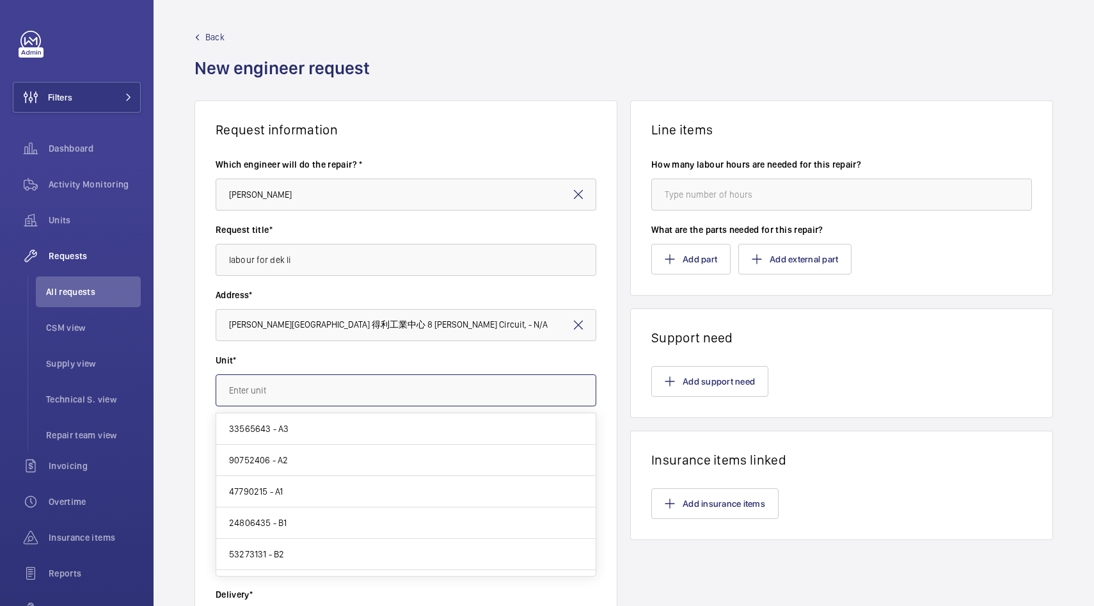
click at [302, 390] on input "text" at bounding box center [406, 390] width 381 height 32
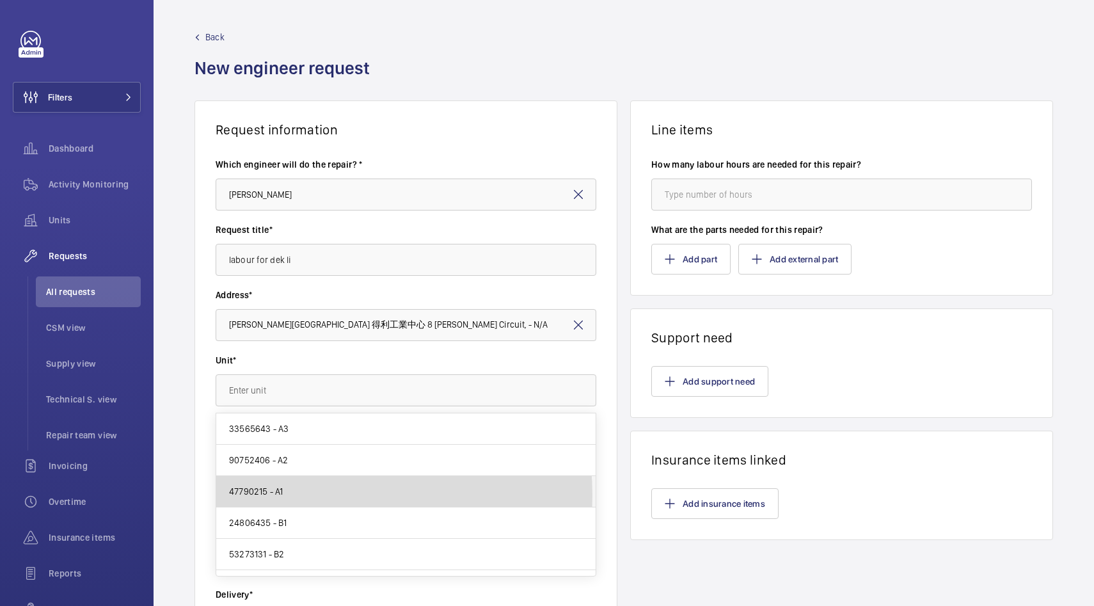
click at [310, 495] on mat-option "47790215 - A1" at bounding box center [405, 491] width 379 height 31
type input "47790215 - A1"
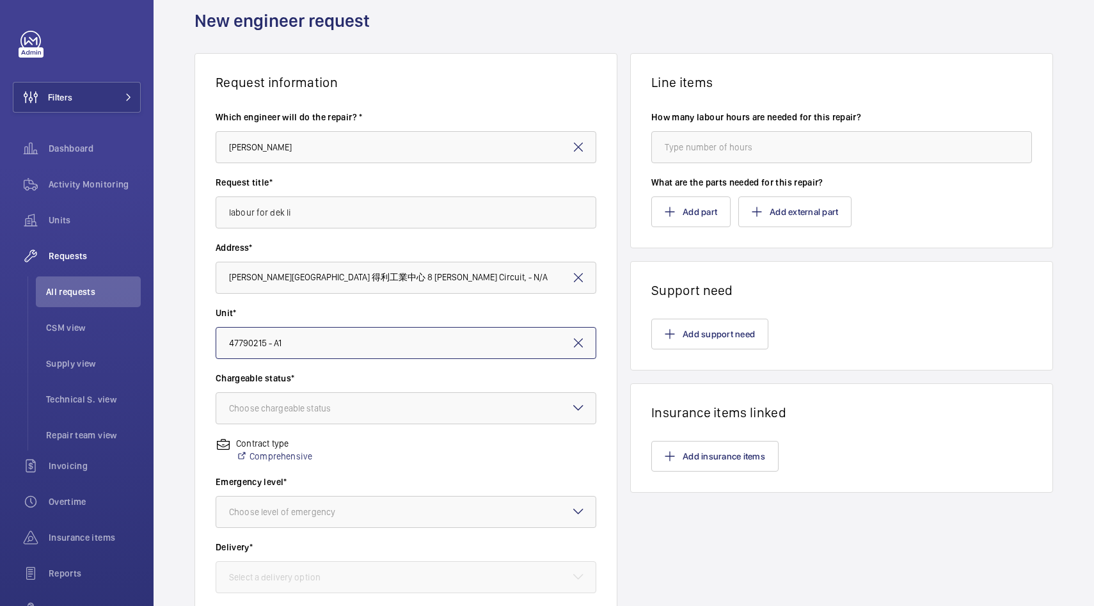
scroll to position [52, 0]
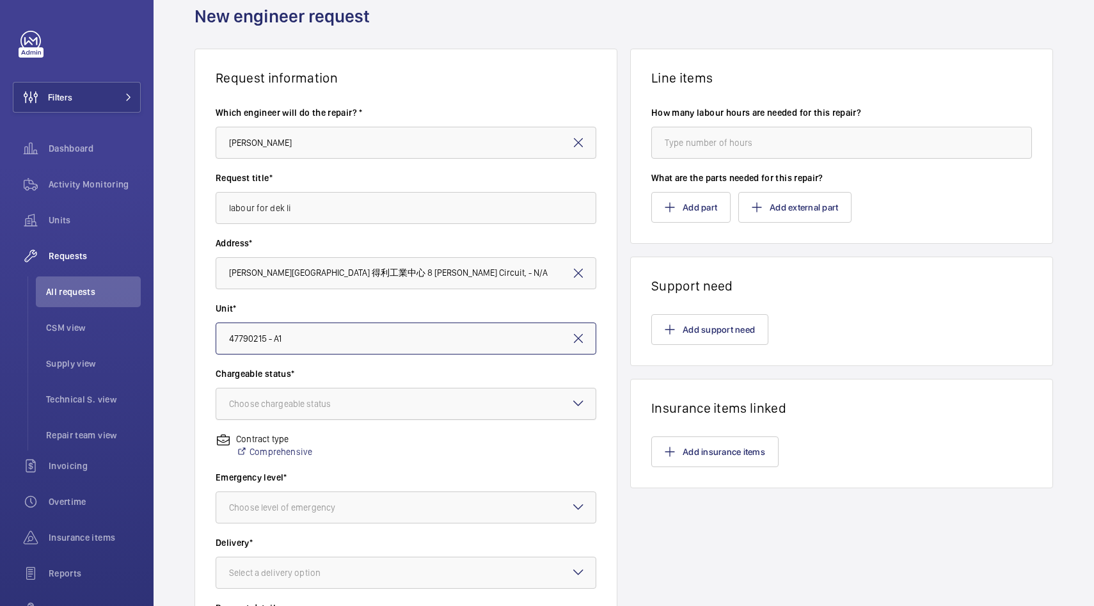
click at [307, 404] on div "Choose chargeable status" at bounding box center [296, 403] width 134 height 13
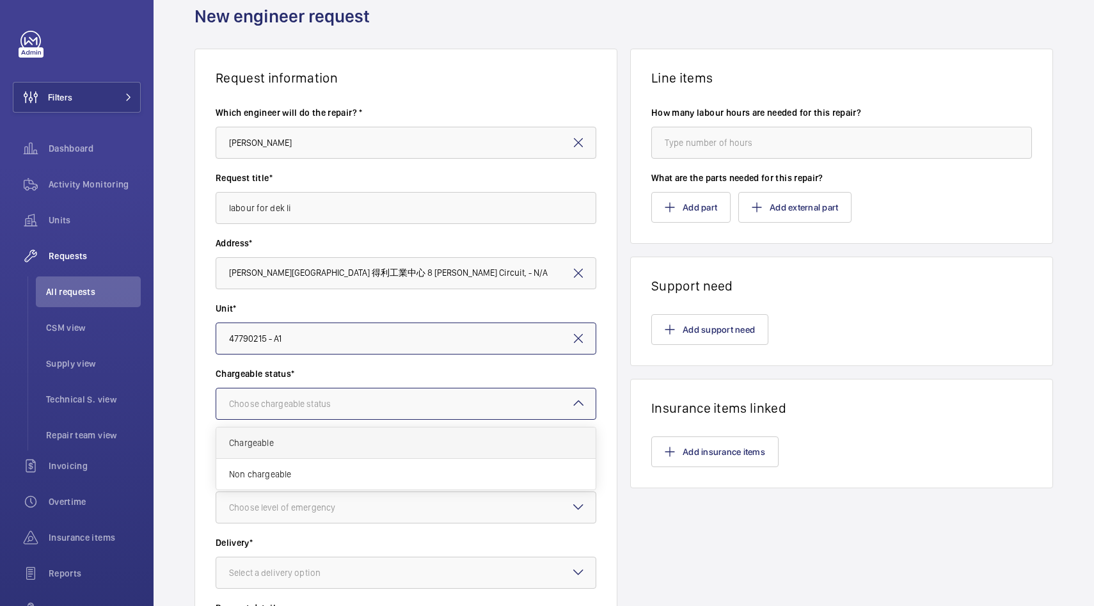
click at [287, 445] on span "Chargeable" at bounding box center [406, 442] width 354 height 13
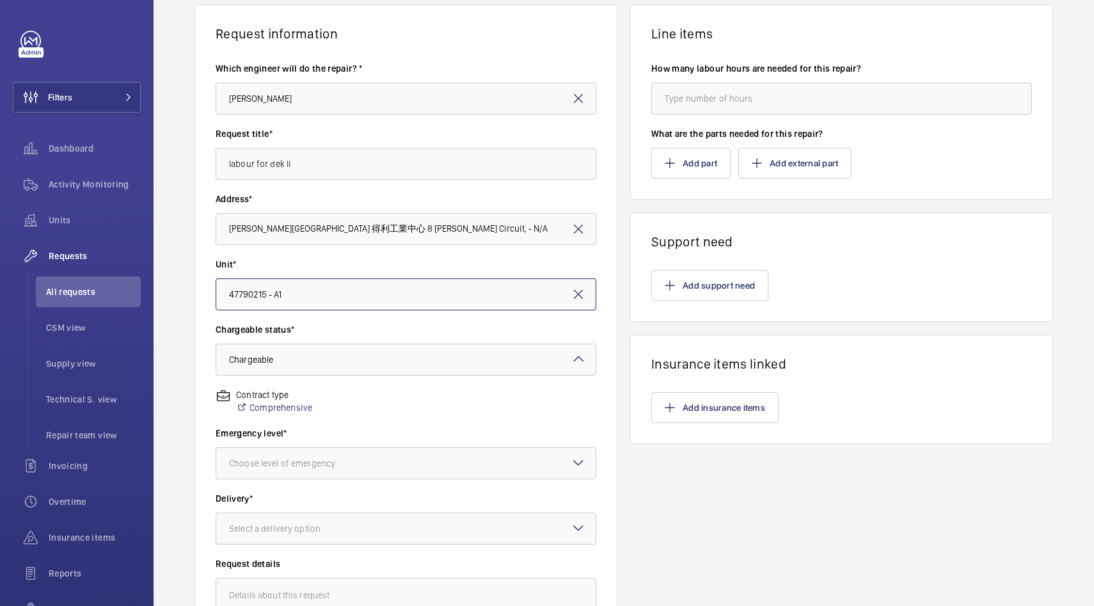
scroll to position [118, 0]
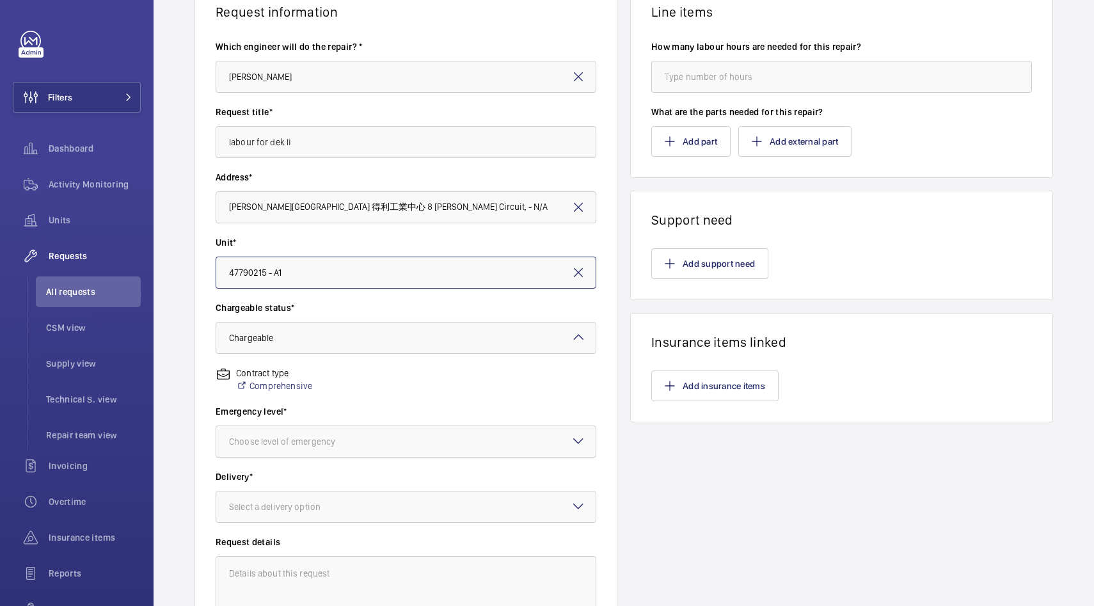
click at [392, 447] on div at bounding box center [405, 441] width 379 height 31
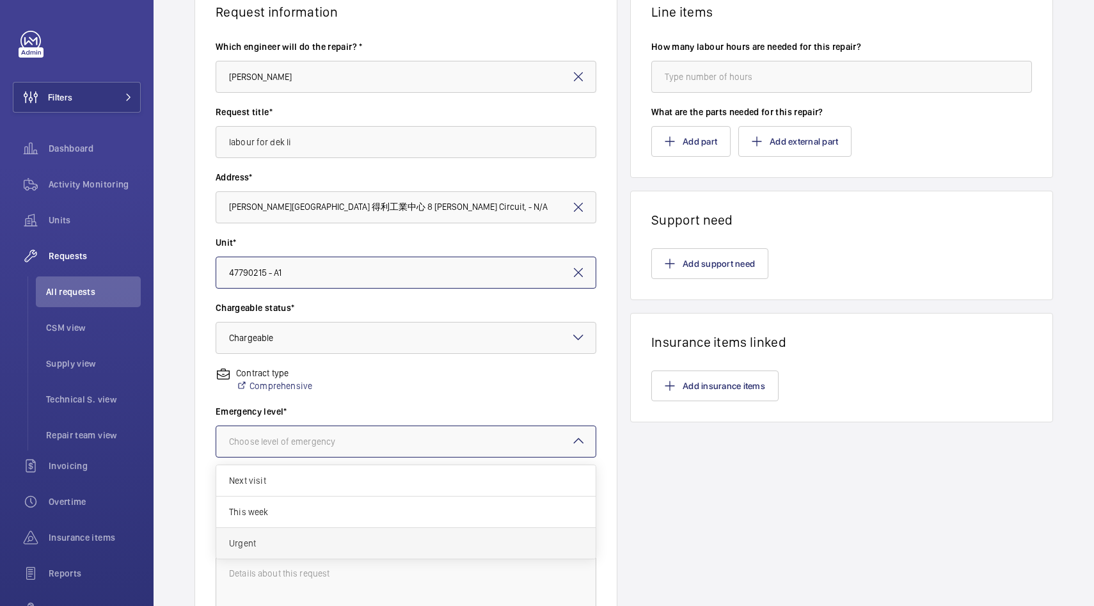
click at [333, 535] on div "Urgent" at bounding box center [405, 543] width 379 height 31
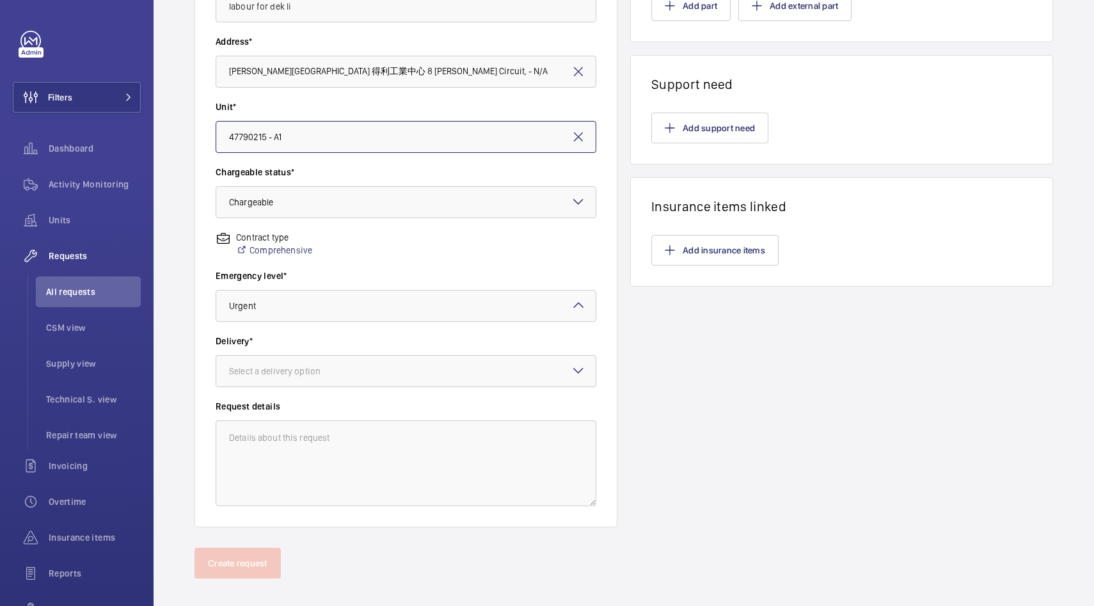
scroll to position [267, 0]
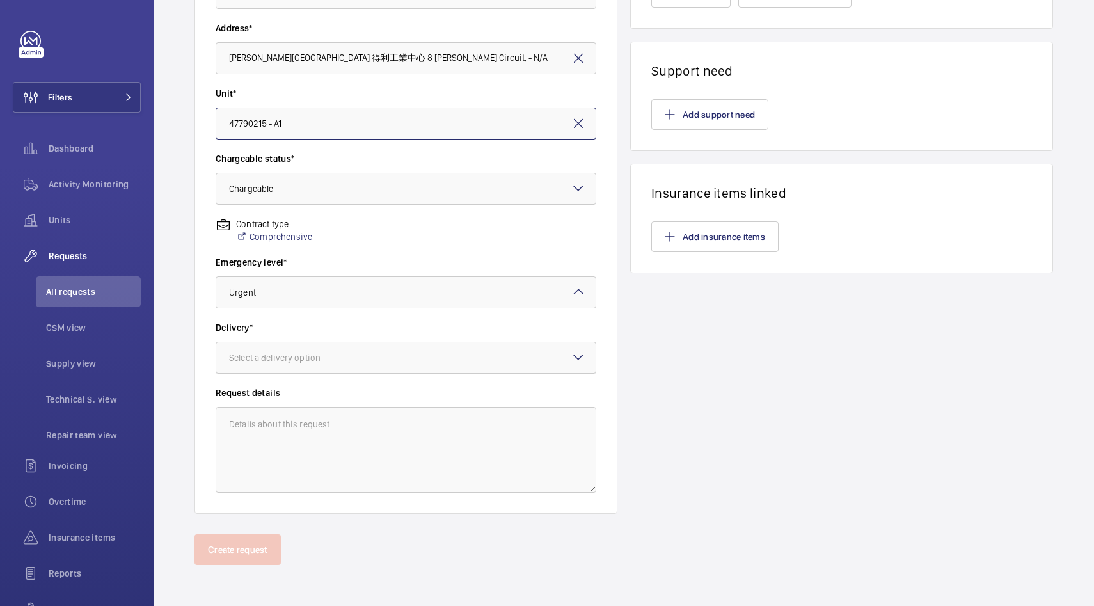
click at [313, 349] on div at bounding box center [405, 357] width 379 height 31
click at [278, 439] on div "发去现场" at bounding box center [405, 428] width 379 height 31
click at [261, 436] on textarea at bounding box center [406, 450] width 381 height 86
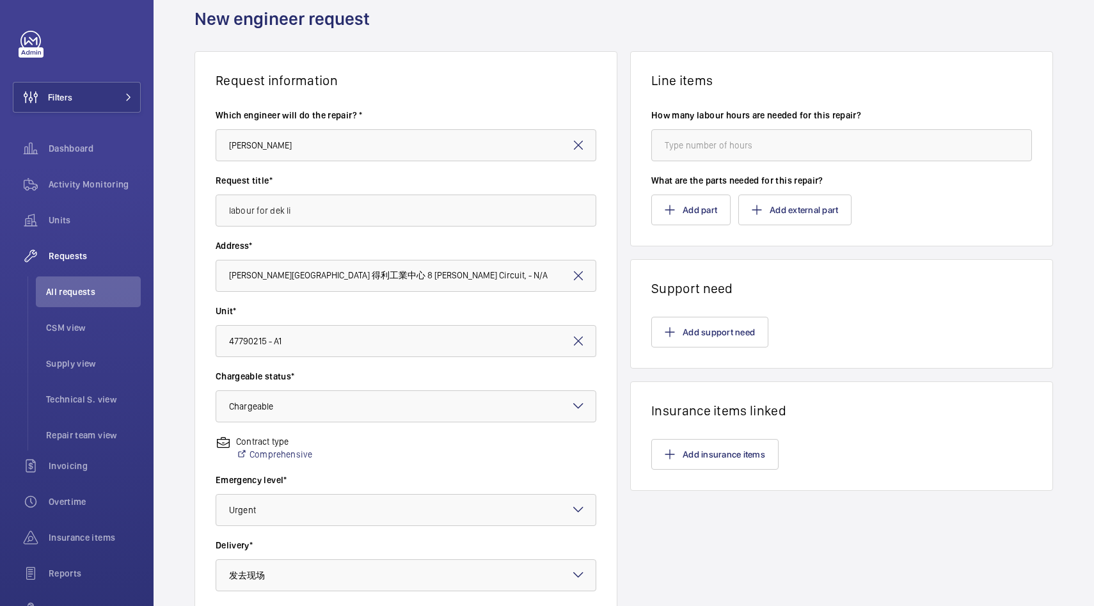
scroll to position [0, 0]
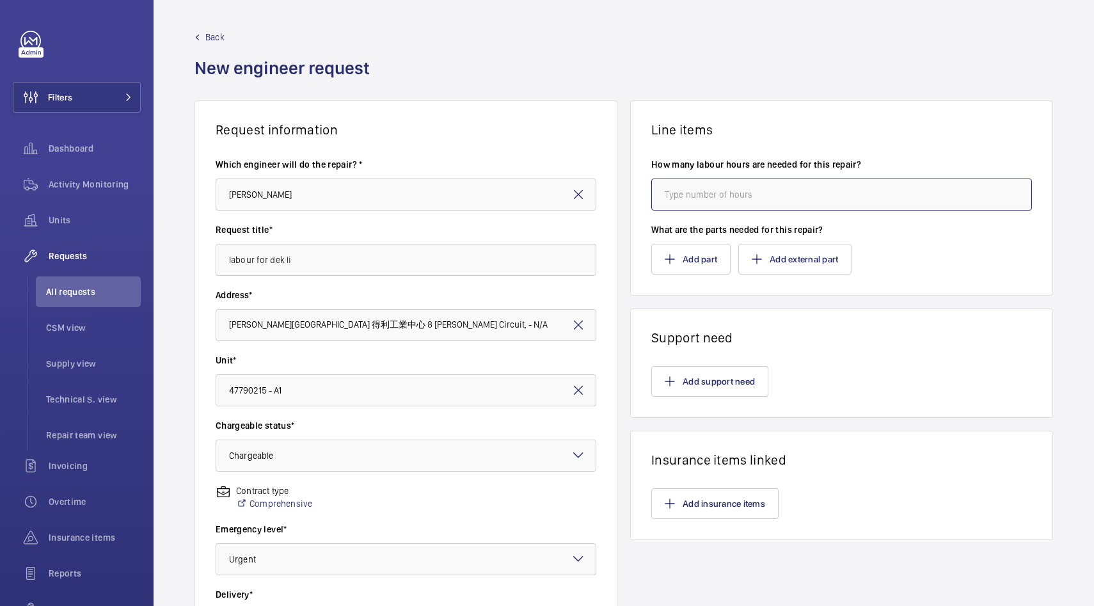
click at [763, 187] on input "number" at bounding box center [841, 195] width 381 height 32
type input "8"
click at [705, 252] on button "Add part" at bounding box center [690, 259] width 79 height 31
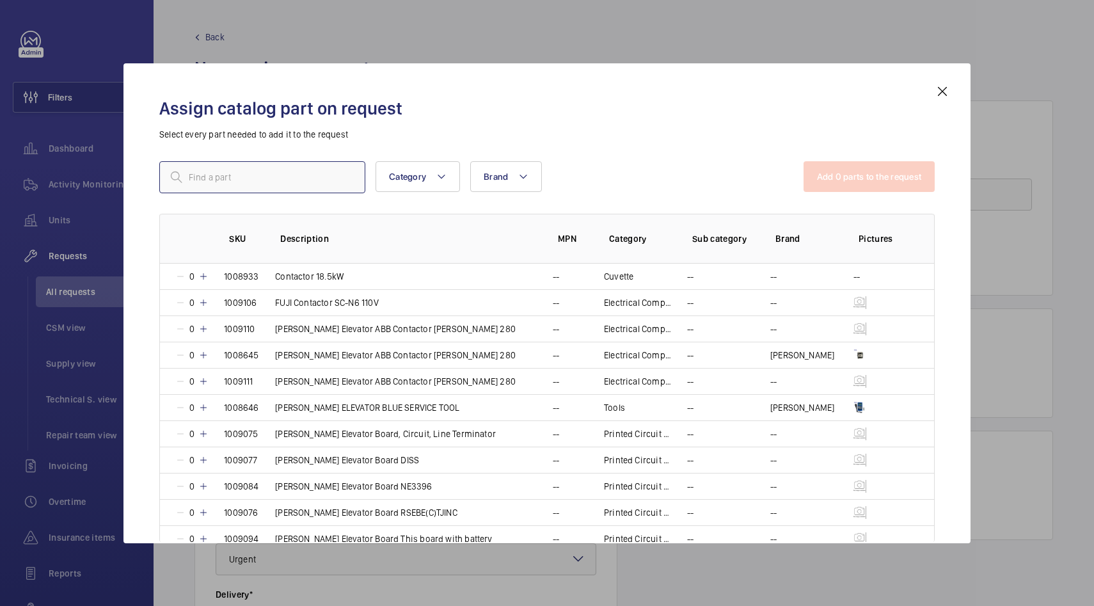
click at [260, 183] on input "text" at bounding box center [262, 177] width 206 height 32
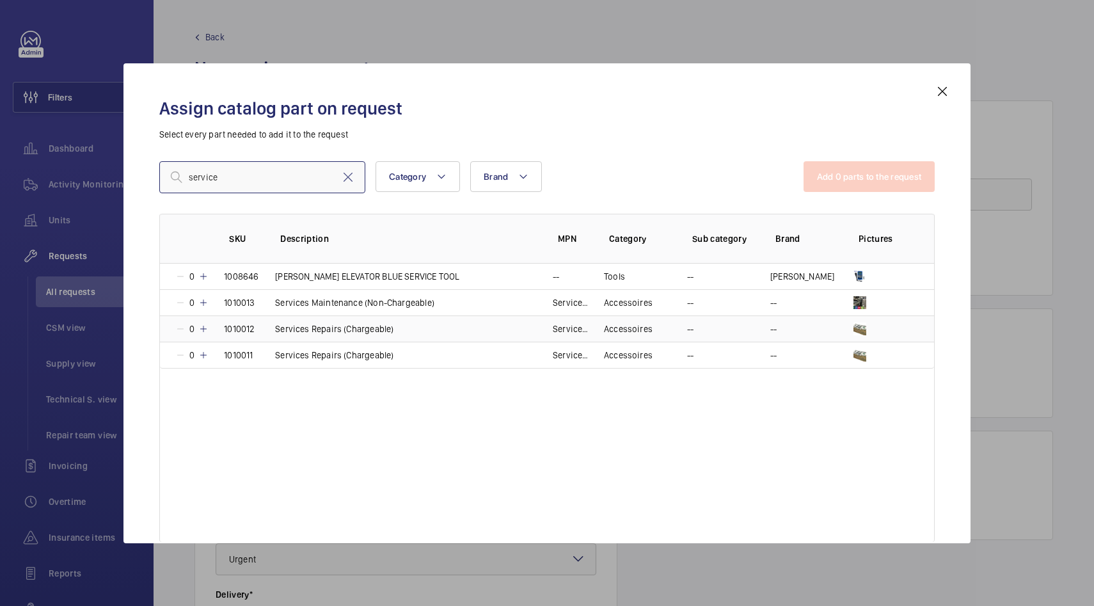
type input "service"
click at [362, 328] on p "Services Repairs (Chargeable)" at bounding box center [334, 329] width 118 height 13
click at [905, 170] on button "Add 1 parts to the request" at bounding box center [871, 176] width 130 height 31
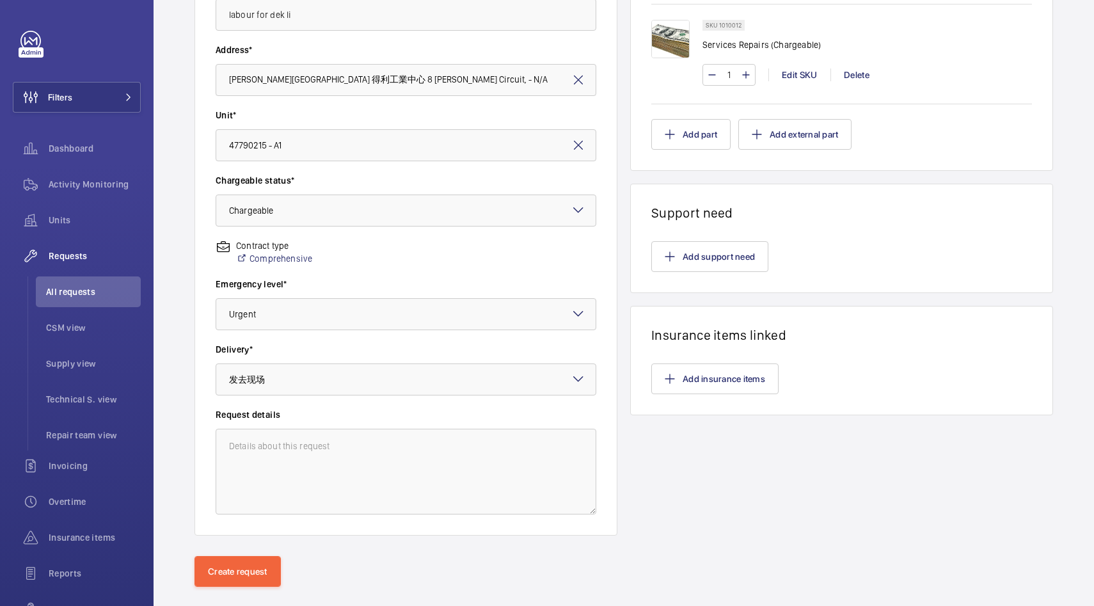
scroll to position [267, 0]
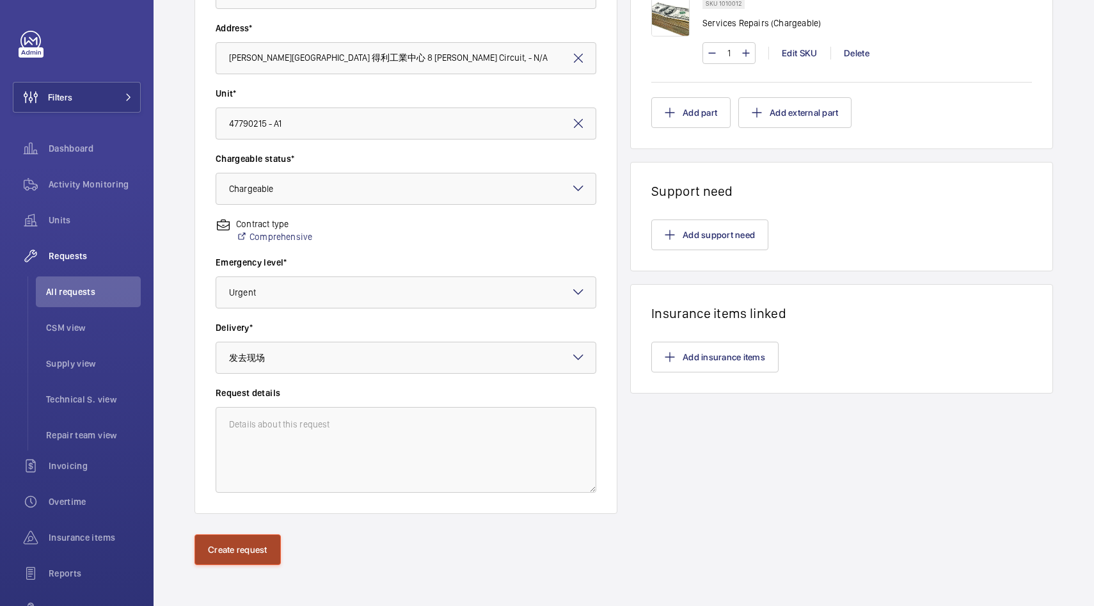
click at [268, 552] on button "Create request" at bounding box center [238, 549] width 86 height 31
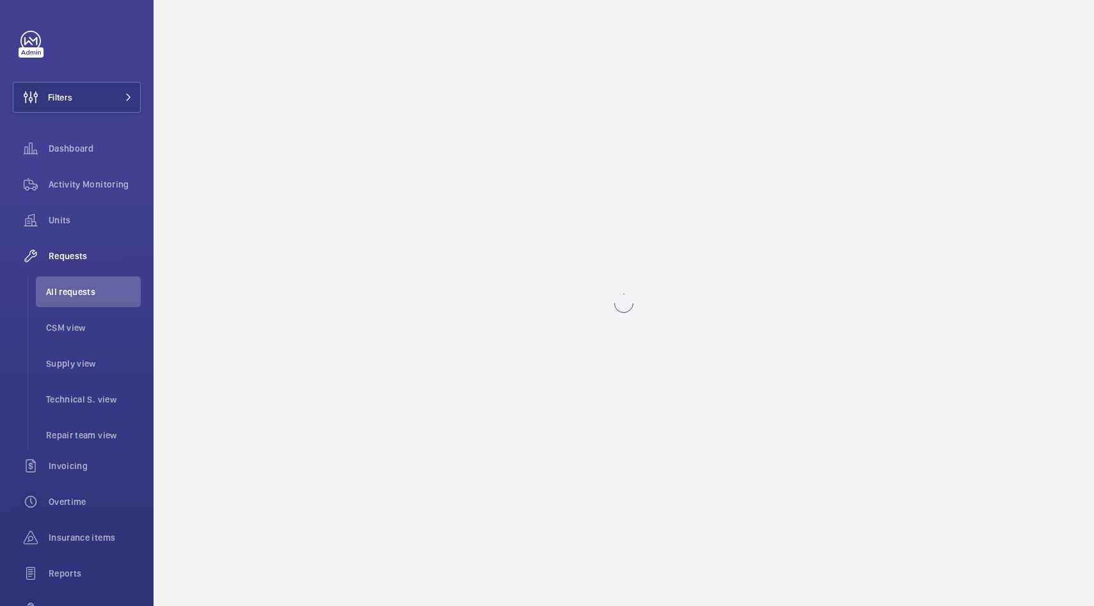
scroll to position [0, 0]
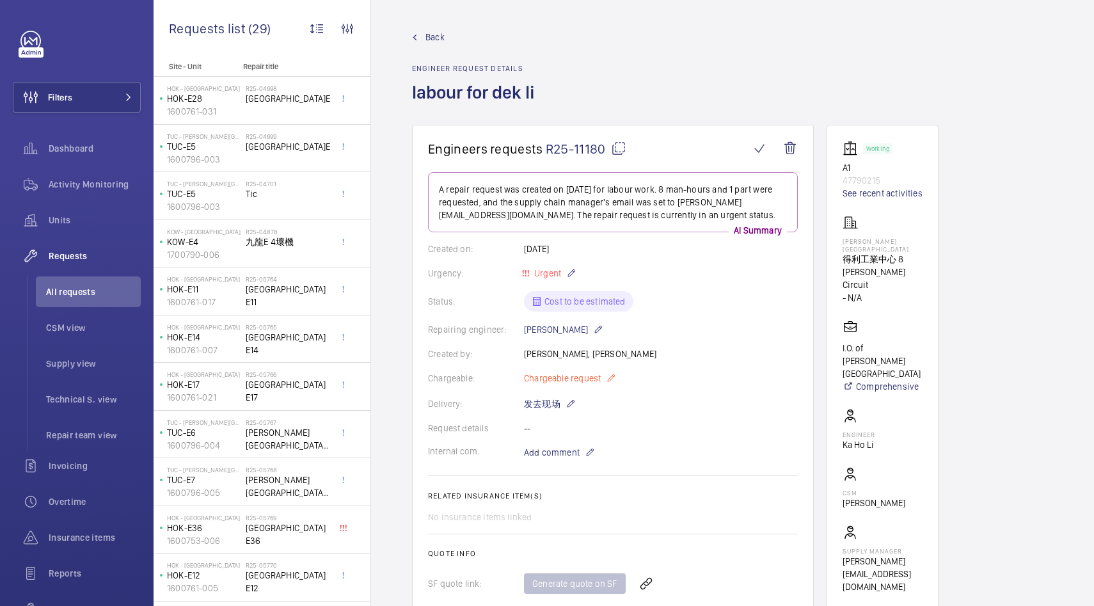
click at [610, 376] on mat-icon at bounding box center [611, 377] width 10 height 15
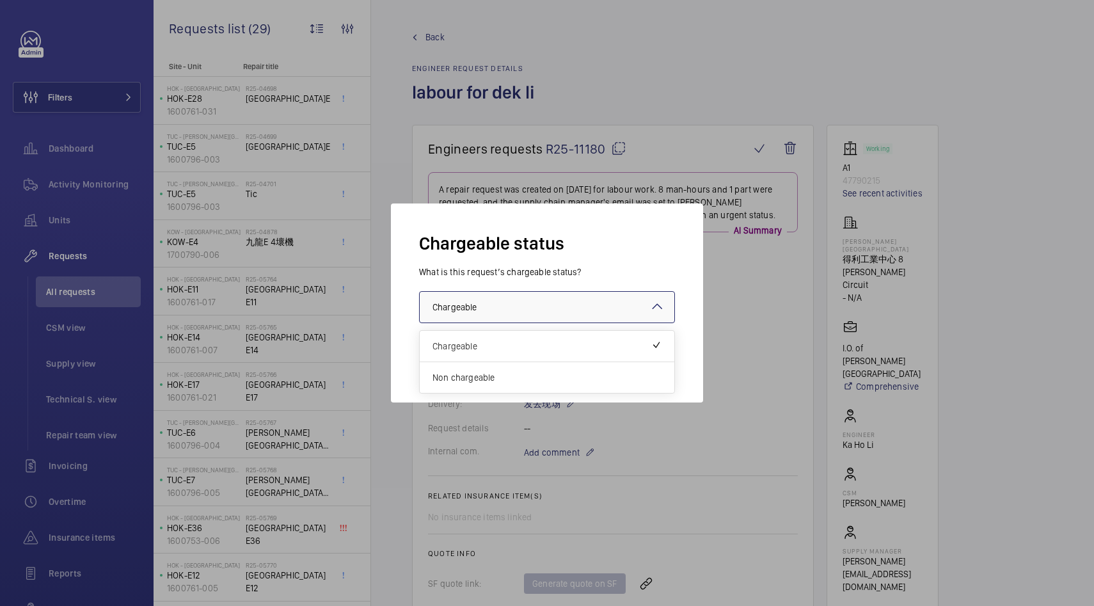
click at [665, 300] on div at bounding box center [547, 307] width 255 height 31
click at [802, 363] on div at bounding box center [547, 303] width 1094 height 606
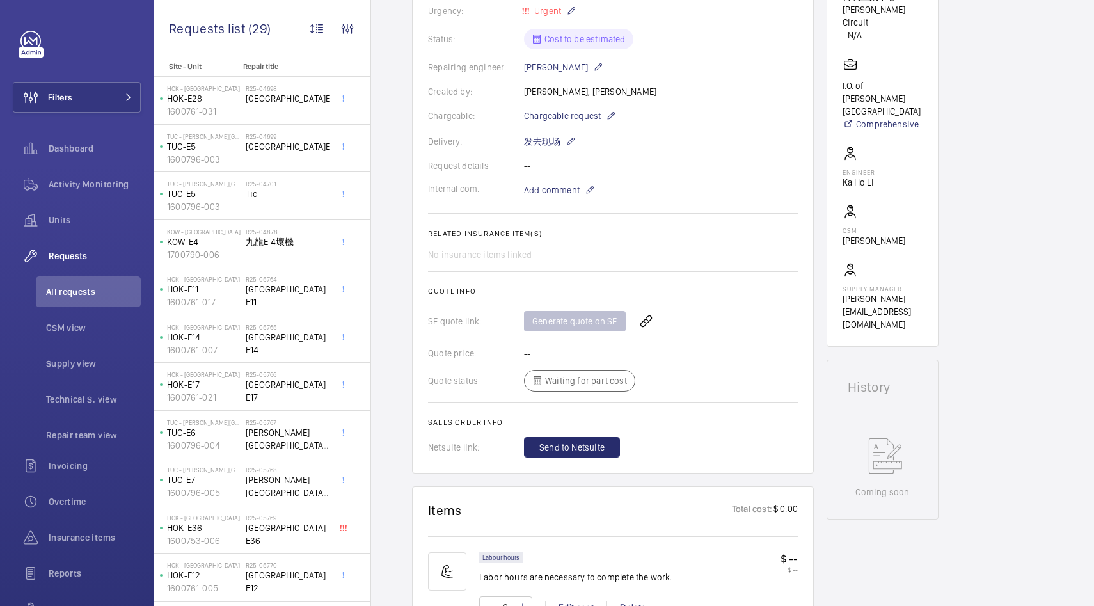
scroll to position [265, 0]
